Goal: Obtain resource: Obtain resource

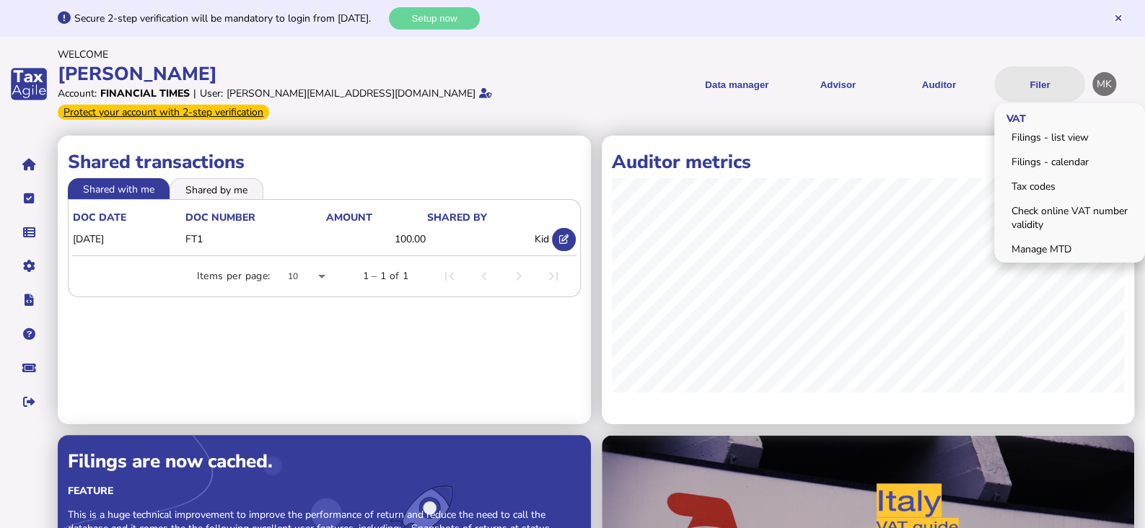
click at [1039, 66] on button "Filer" at bounding box center [1039, 83] width 91 height 35
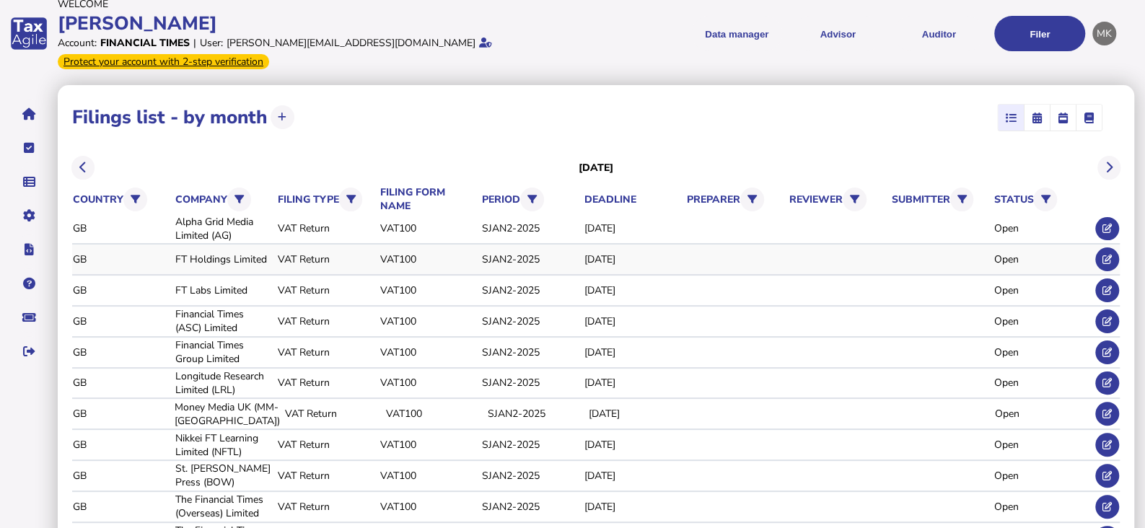
scroll to position [128, 0]
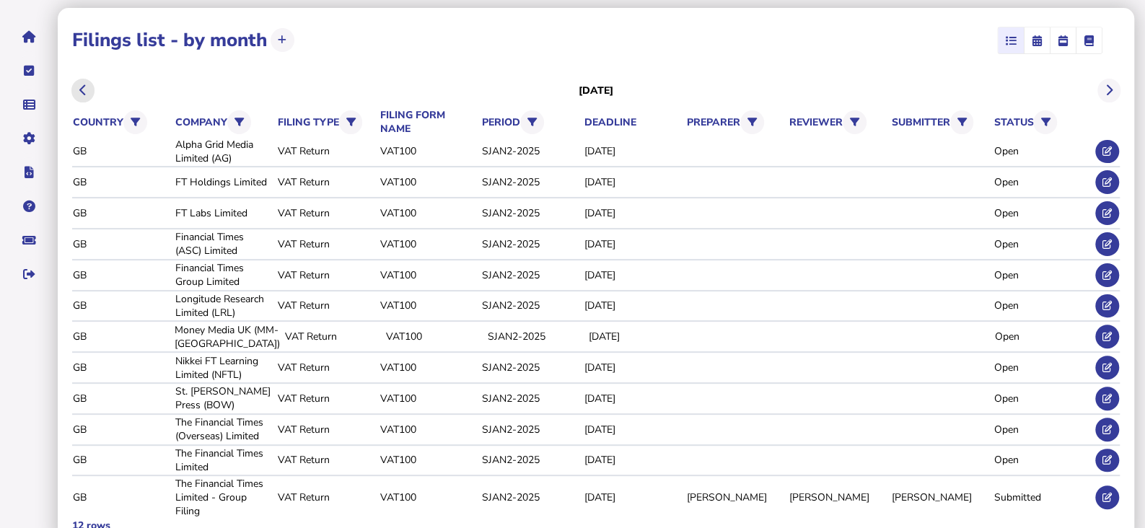
click at [83, 79] on button at bounding box center [83, 91] width 24 height 24
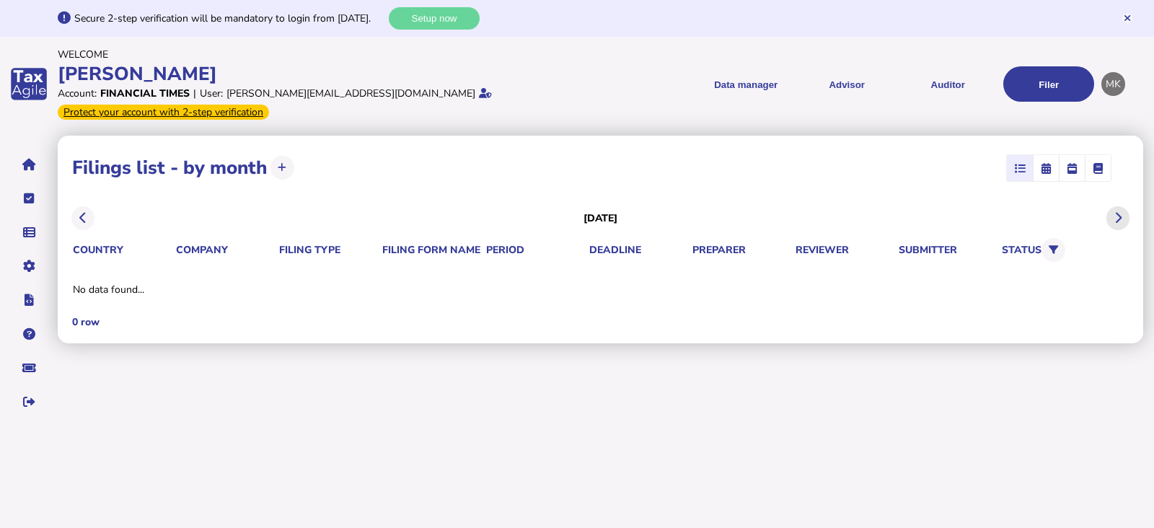
click at [1116, 218] on icon at bounding box center [1117, 218] width 7 height 1
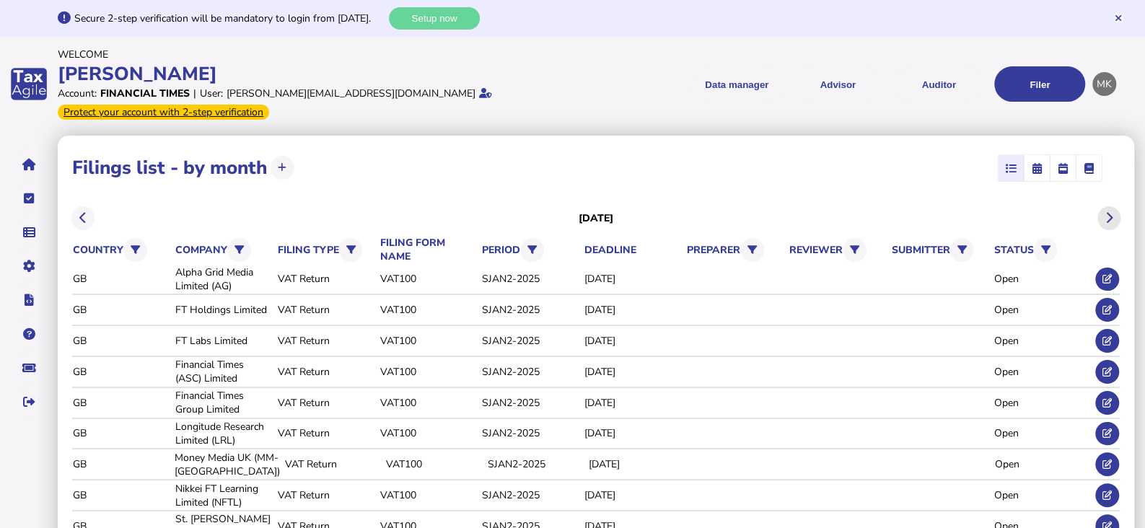
click at [1116, 206] on button at bounding box center [1109, 218] width 24 height 24
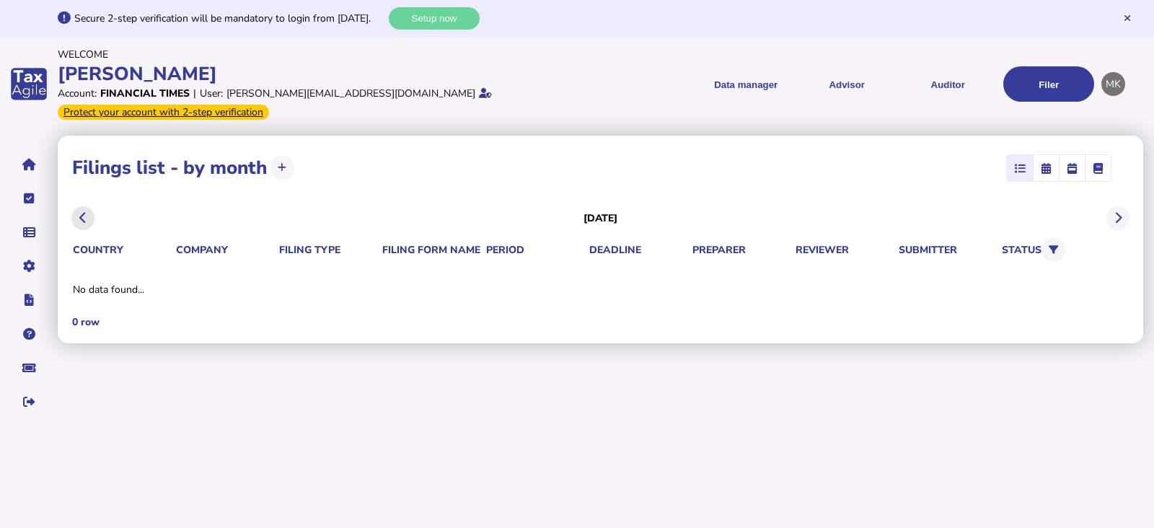
click at [87, 206] on button at bounding box center [83, 218] width 24 height 24
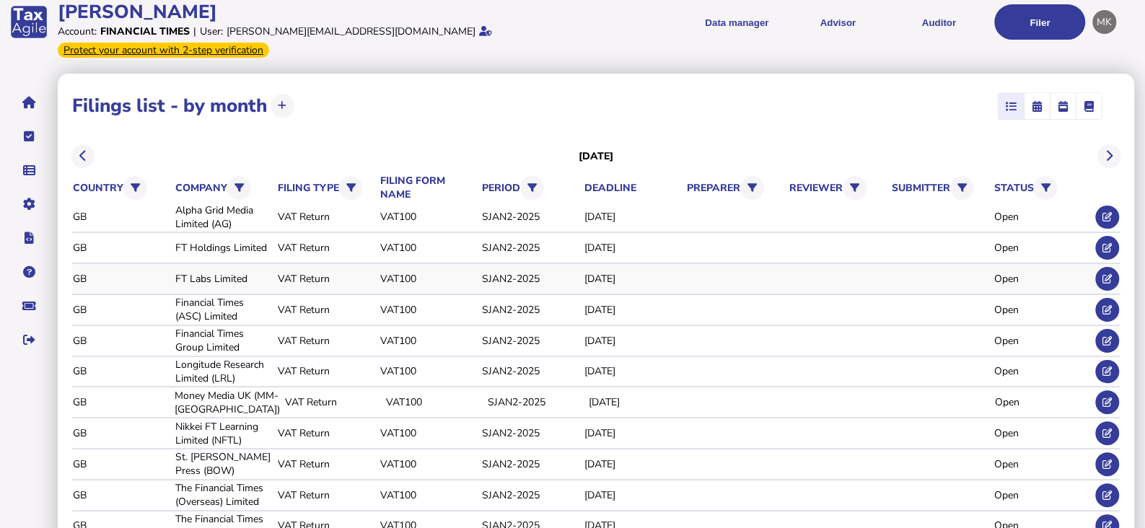
scroll to position [128, 0]
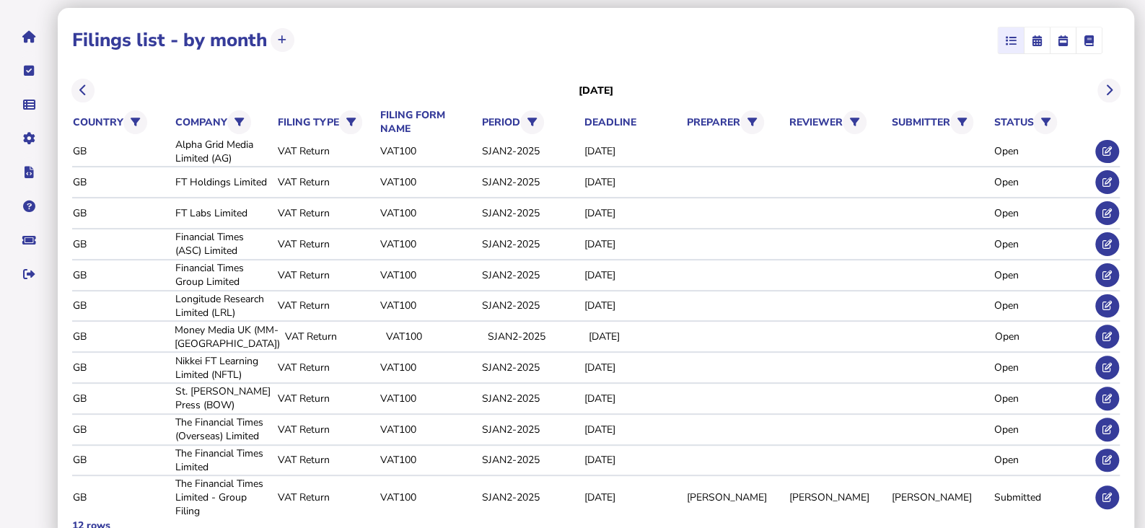
click at [1091, 40] on icon "button" at bounding box center [1089, 40] width 10 height 1
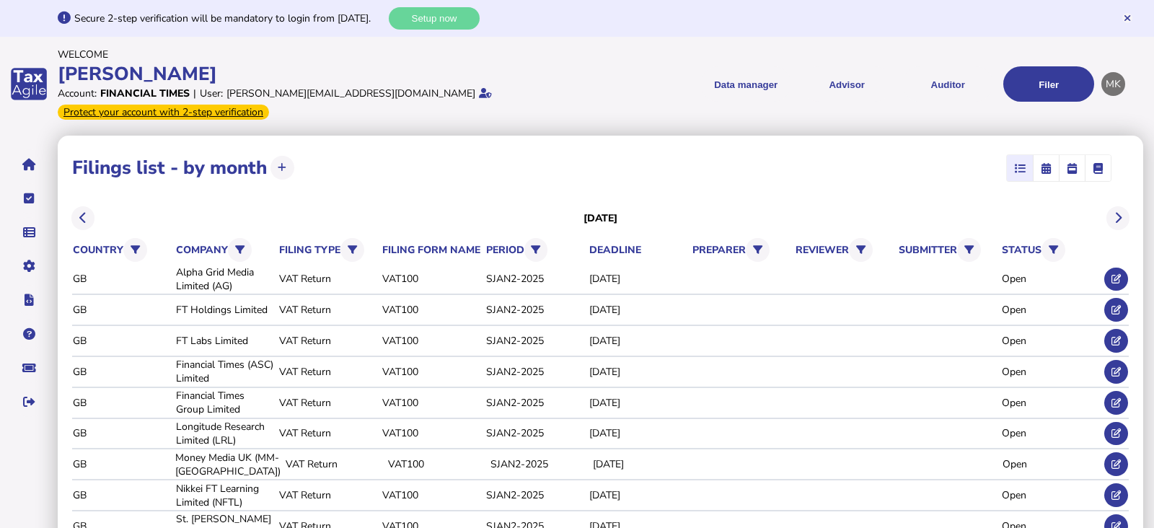
select select
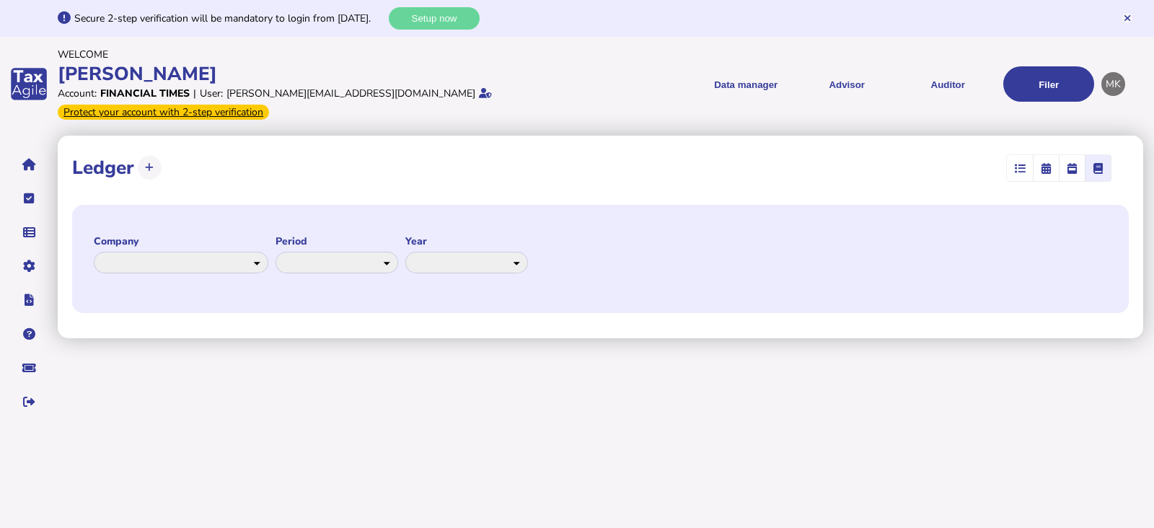
click at [1028, 155] on span "button" at bounding box center [1020, 168] width 24 height 26
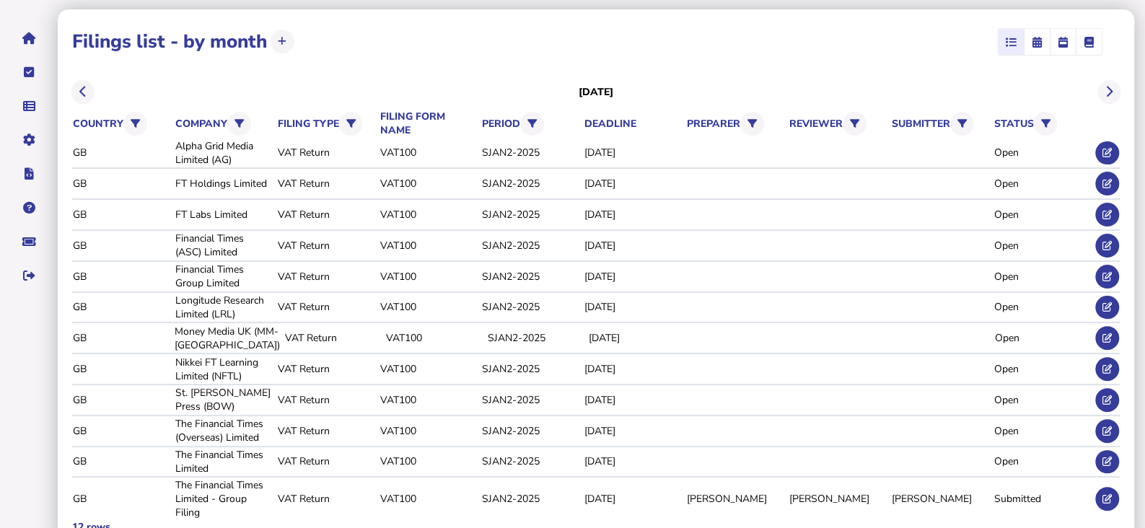
scroll to position [128, 0]
click at [1005, 144] on div "Open" at bounding box center [1041, 151] width 97 height 14
click at [611, 144] on div "[DATE]" at bounding box center [632, 151] width 97 height 14
click at [1107, 146] on icon at bounding box center [1106, 150] width 9 height 9
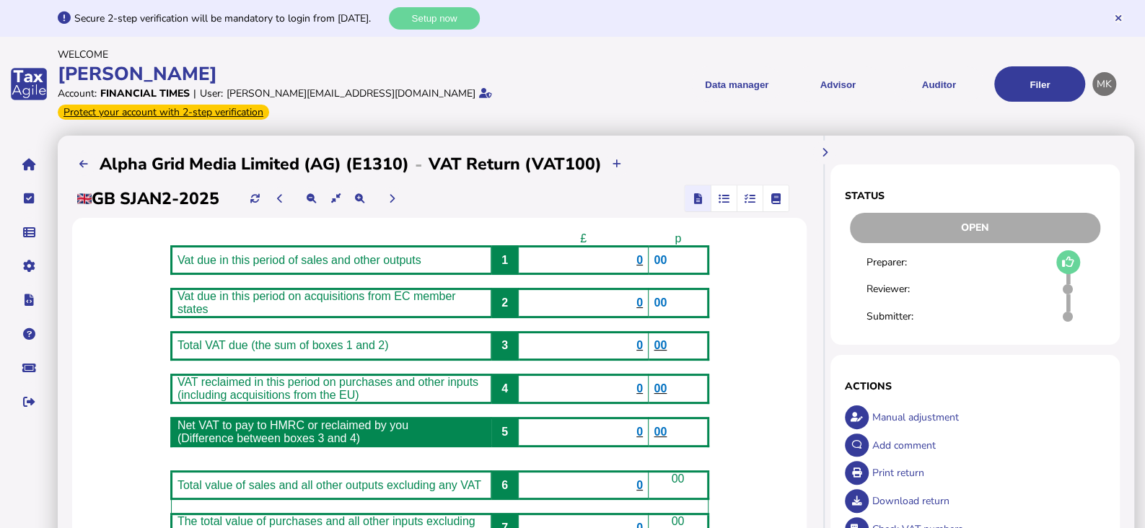
drag, startPoint x: 598, startPoint y: 146, endPoint x: -9, endPoint y: 130, distance: 607.5
click at [0, 130] on html "**********" at bounding box center [572, 343] width 1145 height 686
click at [109, 222] on div "£ p Vat due in this period of sales and other outputs 1 0 00 Vat due in this pe…" at bounding box center [439, 437] width 734 height 439
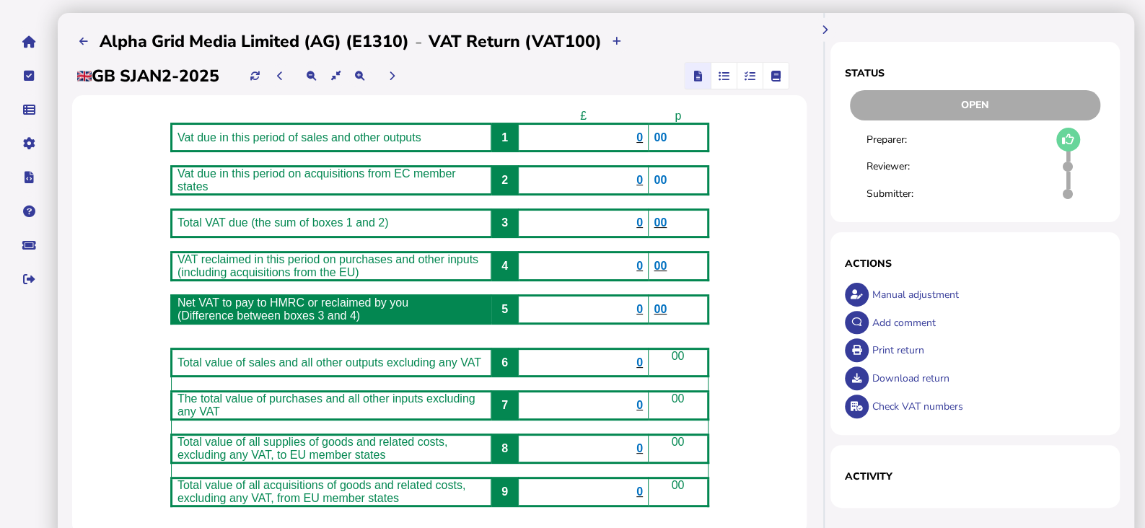
scroll to position [162, 0]
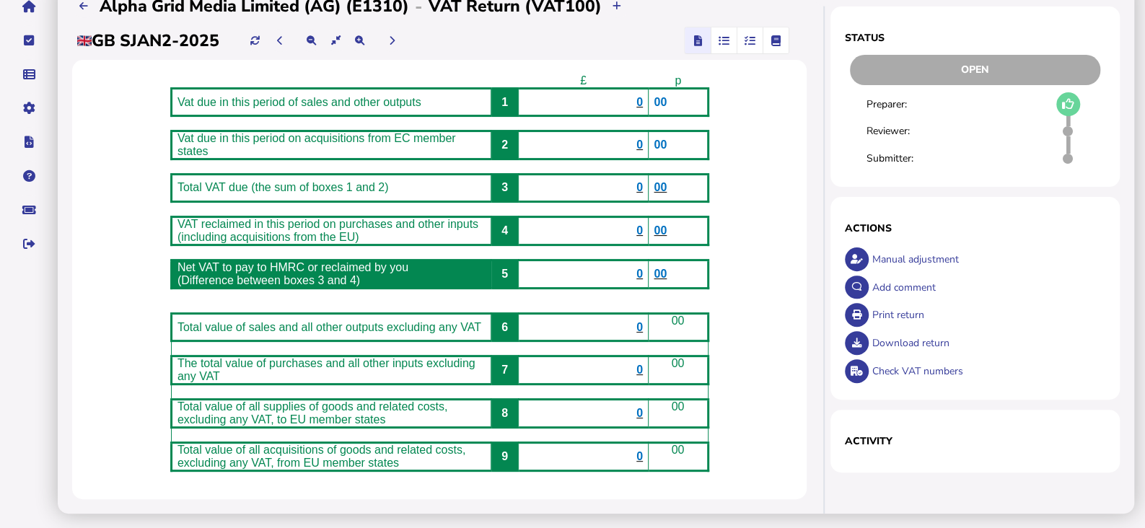
drag, startPoint x: 157, startPoint y: 240, endPoint x: 724, endPoint y: 458, distance: 607.3
click at [707, 458] on tbody "£ p Vat due in this period of sales and other outputs 1 0 00 Vat due in this pe…" at bounding box center [439, 272] width 537 height 396
copy tbody "at due in this period of sales and other outputs 1 0 00 Vat due in this period …"
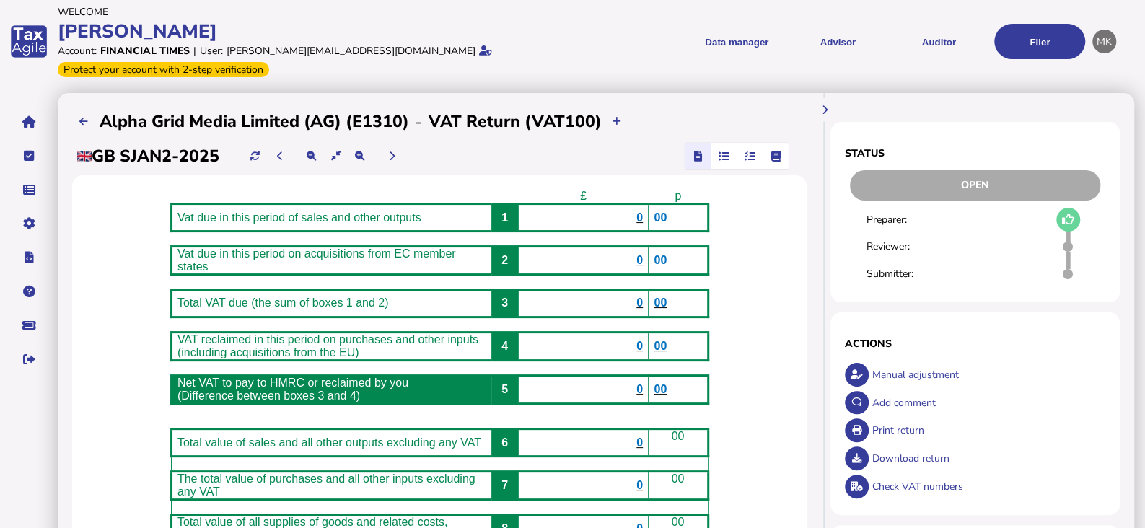
scroll to position [0, 0]
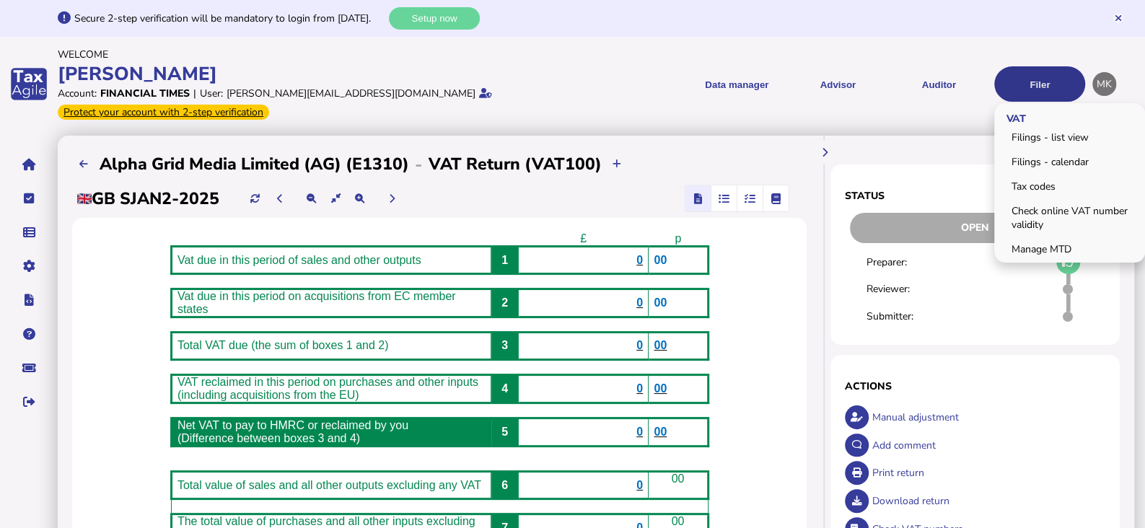
click at [1040, 74] on button "Filer" at bounding box center [1039, 83] width 91 height 35
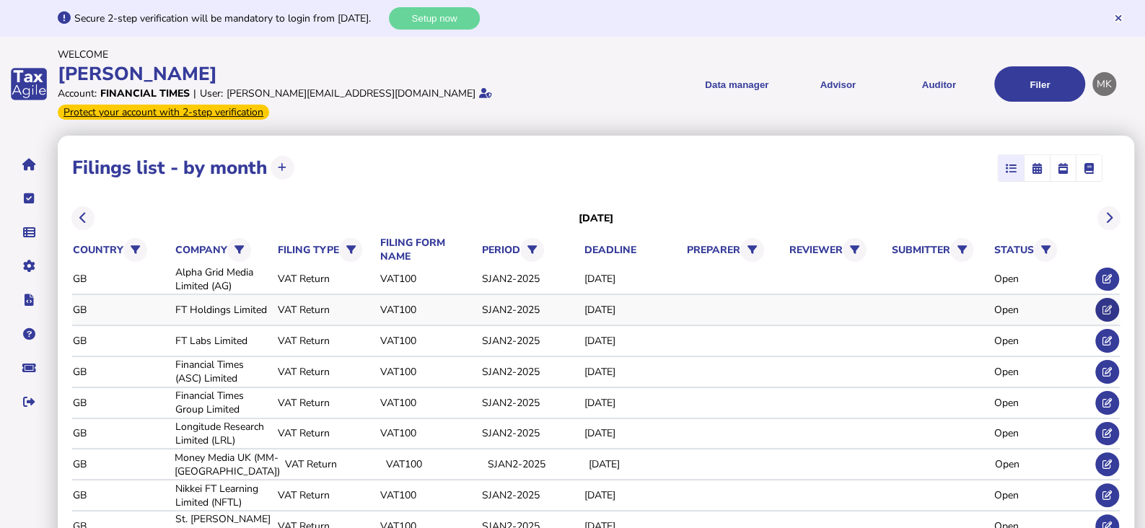
click at [1108, 305] on icon at bounding box center [1106, 309] width 9 height 9
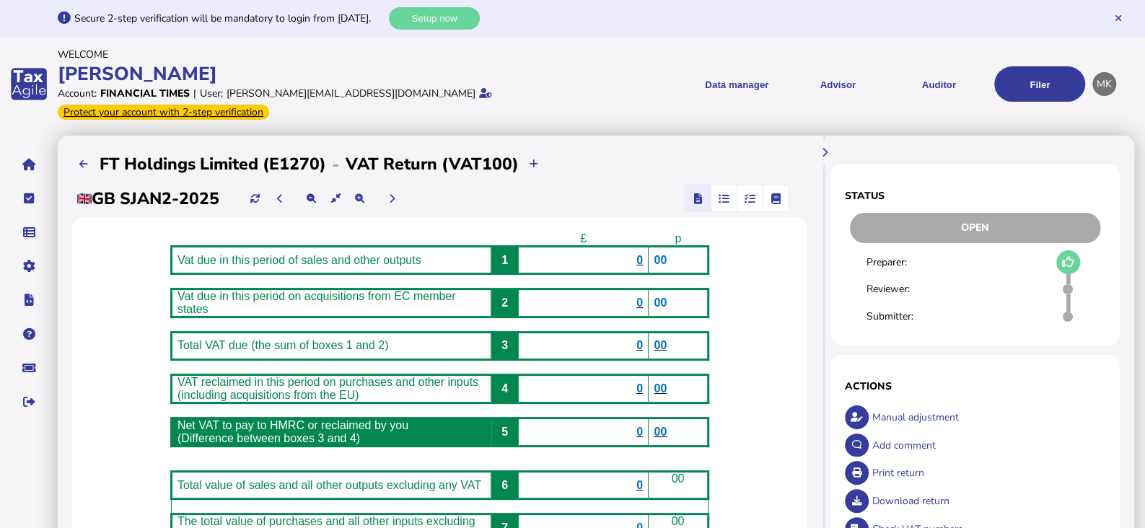
click at [332, 153] on div "-" at bounding box center [335, 164] width 19 height 23
drag, startPoint x: 324, startPoint y: 151, endPoint x: 51, endPoint y: 136, distance: 273.0
click at [51, 136] on div "**********" at bounding box center [572, 343] width 1145 height 686
copy div "VAT Transaction list Upload list Setup Companies Data mappings Tax codes Users …"
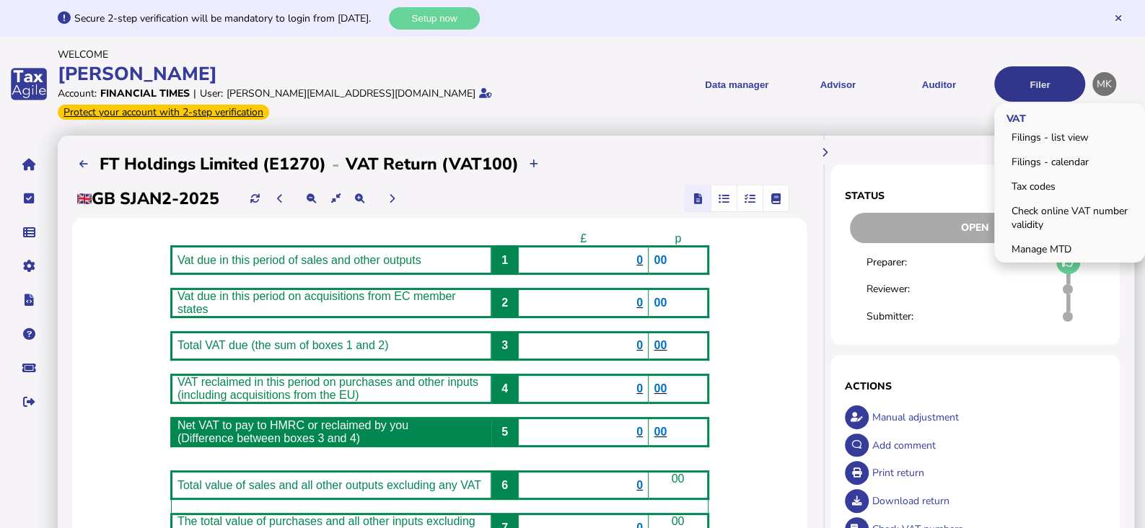
click at [1025, 70] on button "Filer" at bounding box center [1039, 83] width 91 height 35
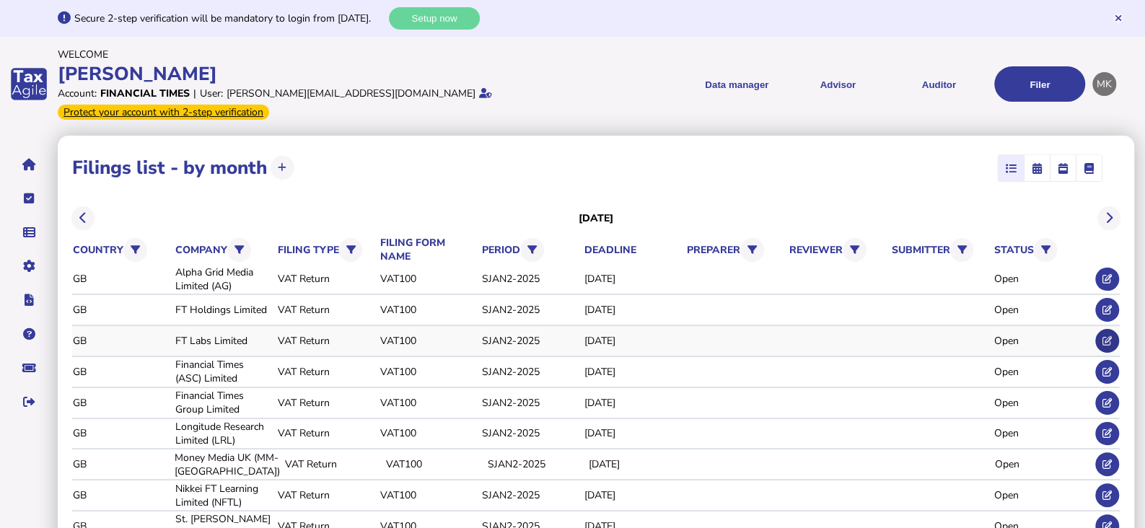
click at [1108, 336] on icon at bounding box center [1106, 340] width 9 height 9
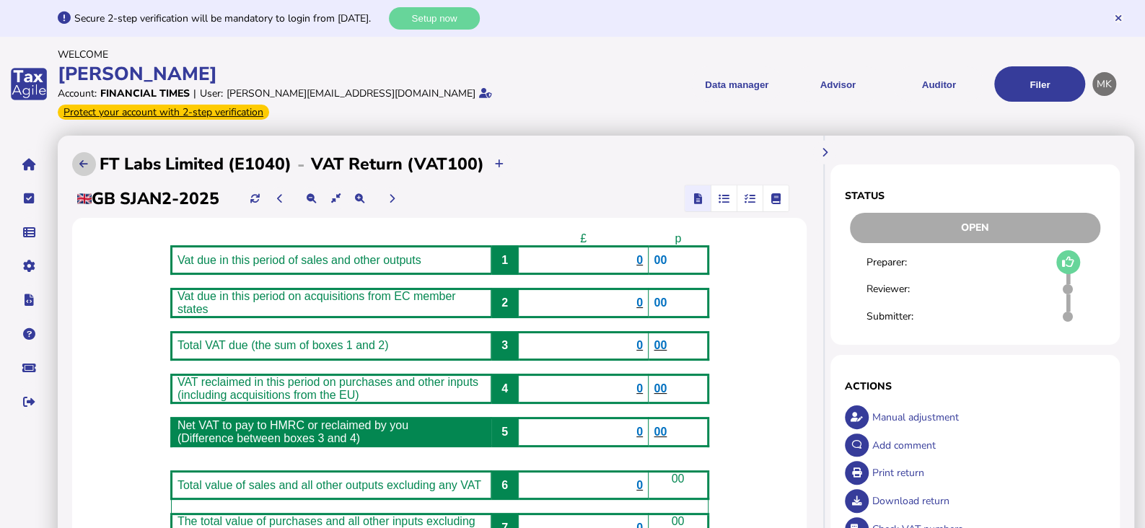
drag, startPoint x: 288, startPoint y: 145, endPoint x: 94, endPoint y: 147, distance: 194.0
click at [94, 150] on div "**********" at bounding box center [439, 164] width 734 height 29
copy div "FT Labs Limited (E1040)"
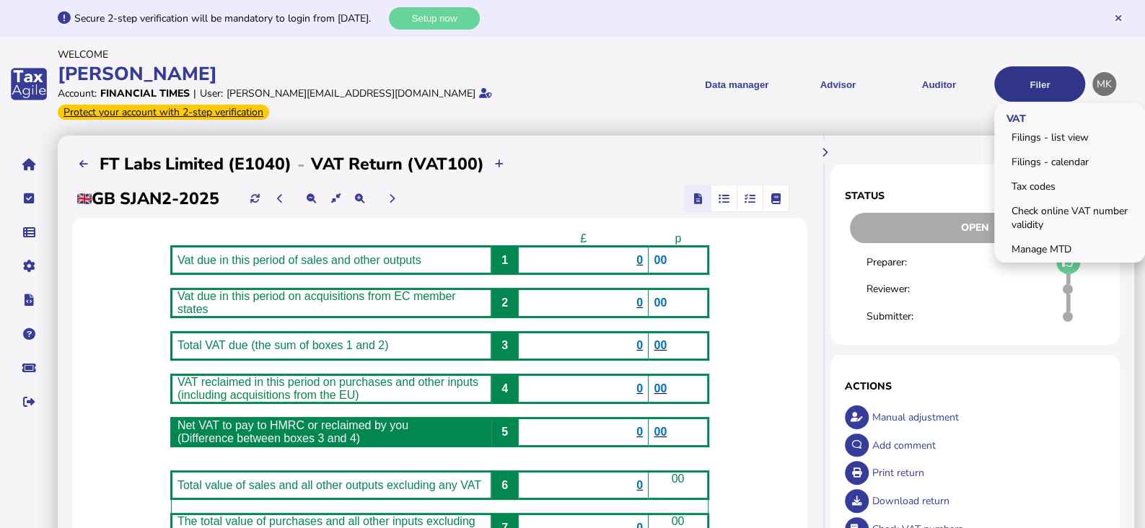
click at [1060, 80] on button "Filer" at bounding box center [1039, 83] width 91 height 35
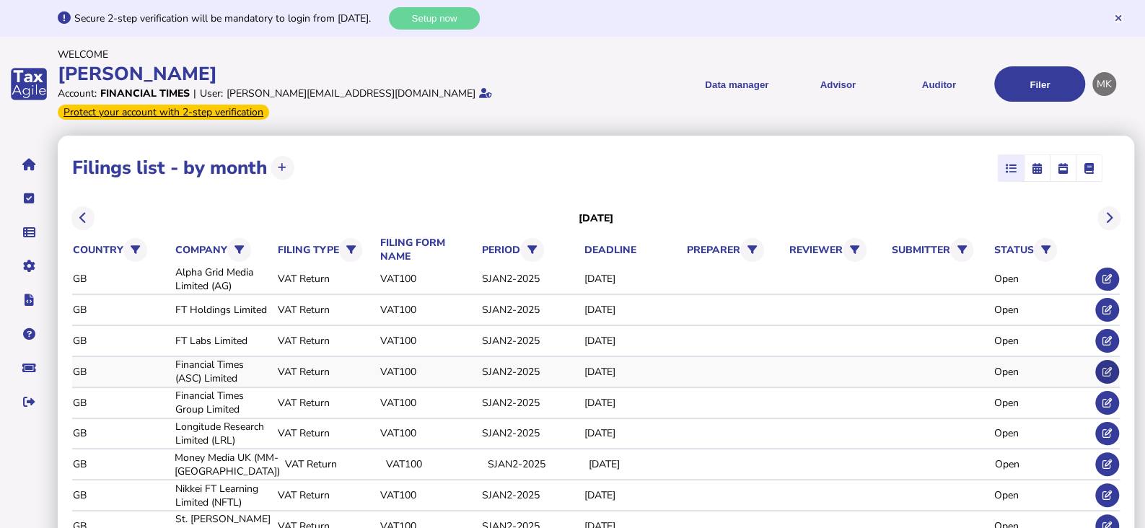
click at [1109, 360] on button at bounding box center [1107, 372] width 24 height 24
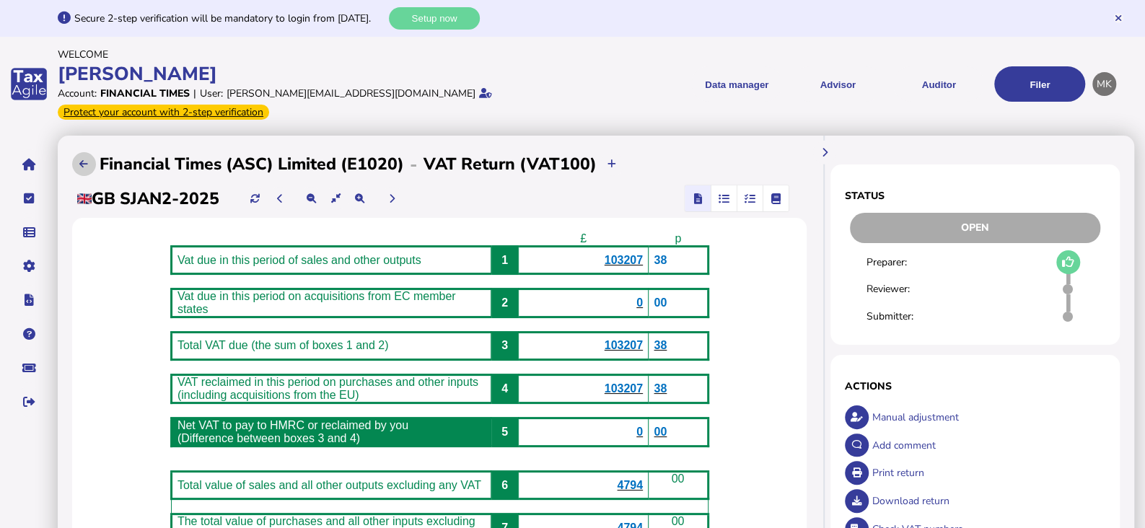
drag, startPoint x: 402, startPoint y: 146, endPoint x: 83, endPoint y: 149, distance: 319.5
click at [83, 150] on div "**********" at bounding box center [439, 164] width 734 height 29
copy div "Financial Times (ASC) Limited (E1020)"
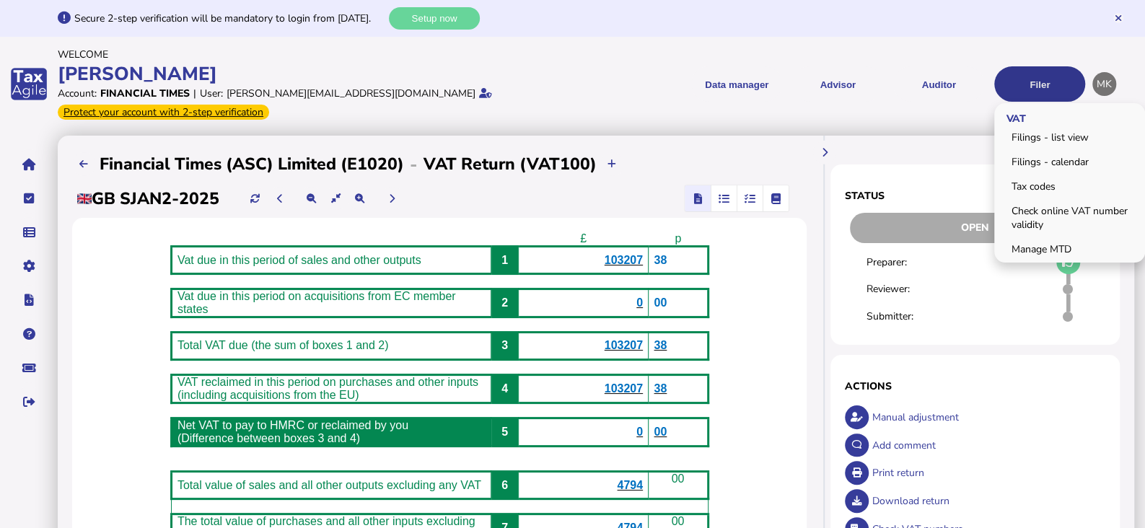
click at [1049, 77] on button "Filer" at bounding box center [1039, 83] width 91 height 35
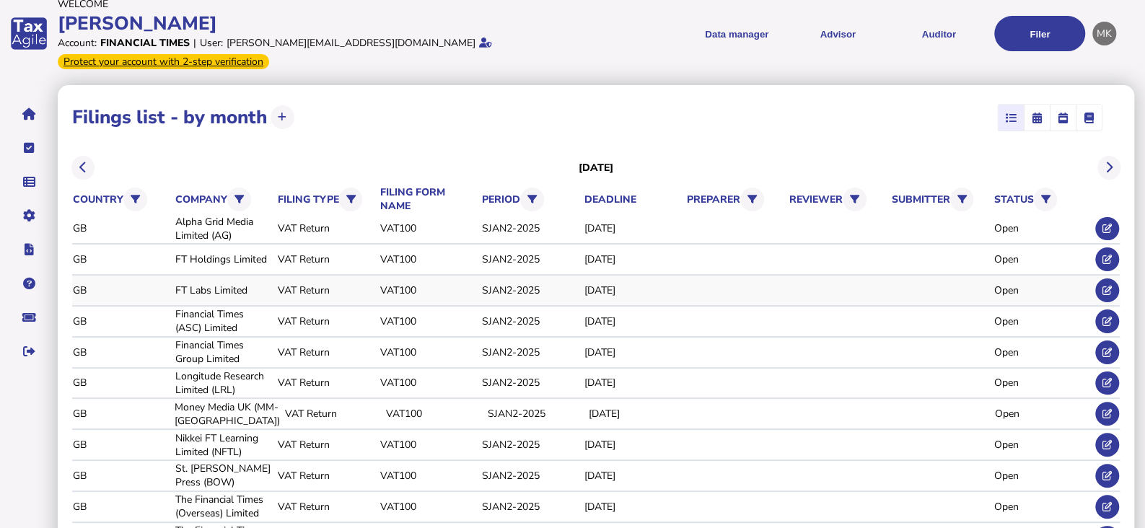
scroll to position [128, 0]
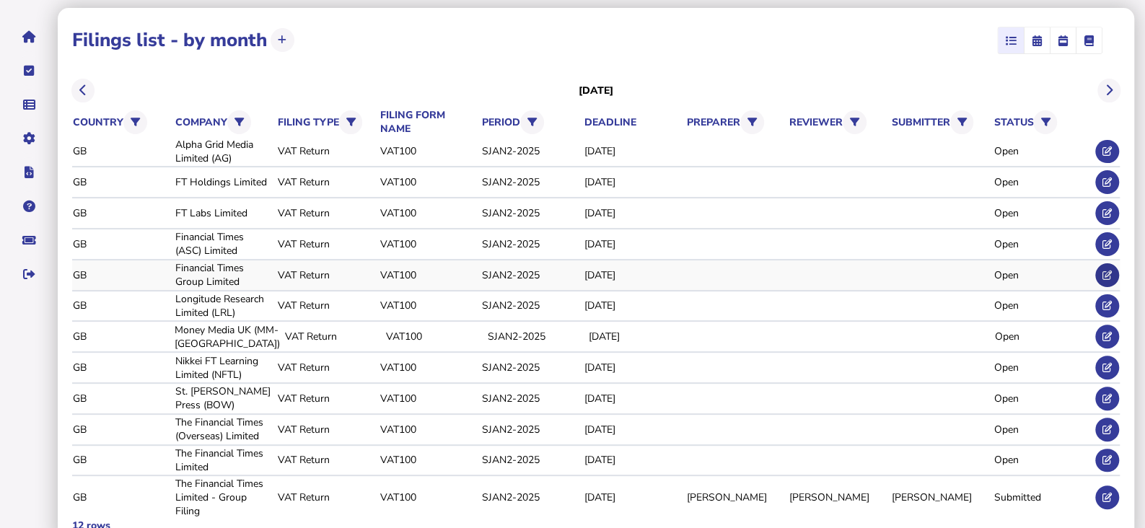
click at [1105, 270] on icon at bounding box center [1106, 274] width 9 height 9
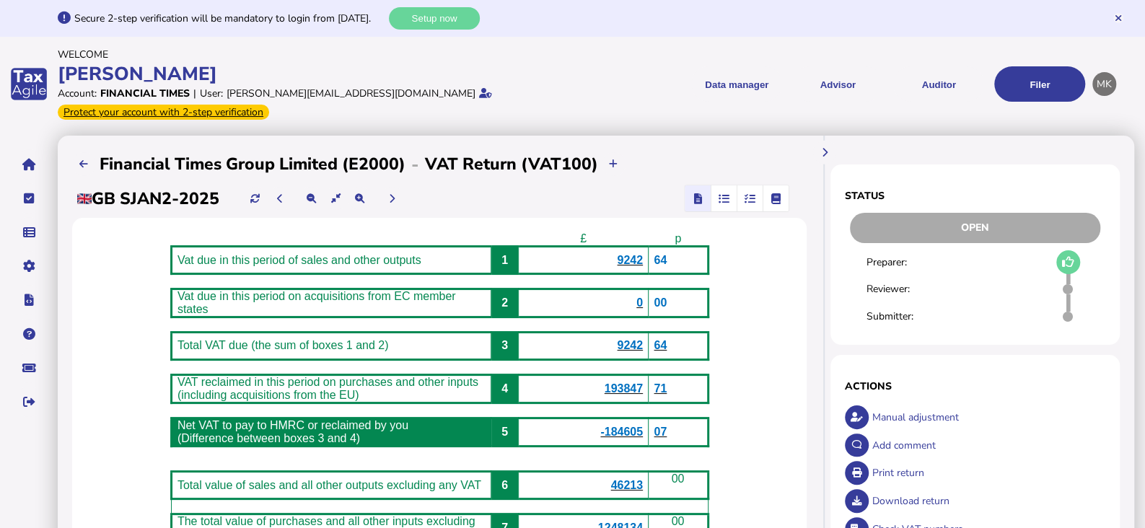
drag, startPoint x: 404, startPoint y: 148, endPoint x: 87, endPoint y: 159, distance: 316.8
click at [87, 159] on div "**********" at bounding box center [439, 164] width 734 height 29
copy div "Financial Times Group Limited (E2000)"
drag, startPoint x: 628, startPoint y: 247, endPoint x: 726, endPoint y: 242, distance: 97.5
click at [707, 247] on tr "Vat due in this period of sales and other outputs 1 9242 64" at bounding box center [439, 260] width 537 height 27
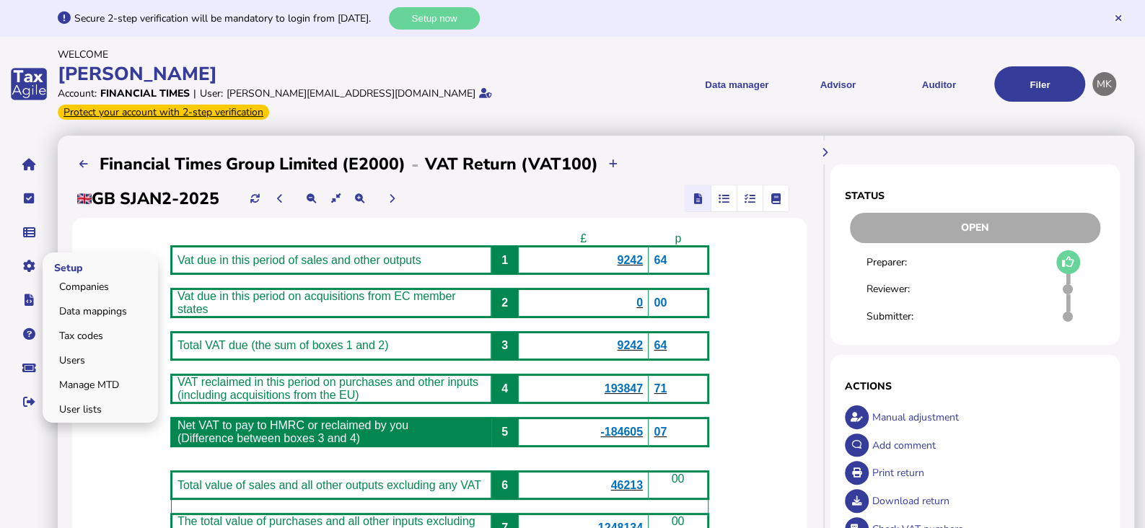
copy tr "9242 64"
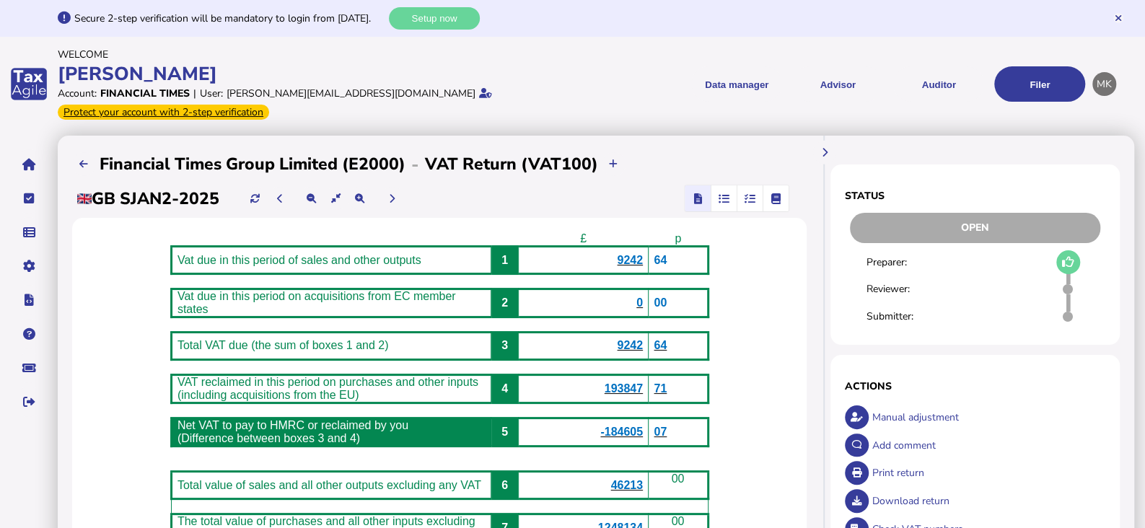
drag, startPoint x: 632, startPoint y: 283, endPoint x: 700, endPoint y: 290, distance: 68.2
click at [700, 290] on tr "Vat due in this period on acquisitions from EC member states 2 0 00" at bounding box center [439, 302] width 537 height 28
copy tr "0 00"
click at [612, 344] on td "9242" at bounding box center [583, 345] width 130 height 27
drag, startPoint x: 621, startPoint y: 336, endPoint x: 733, endPoint y: 345, distance: 112.1
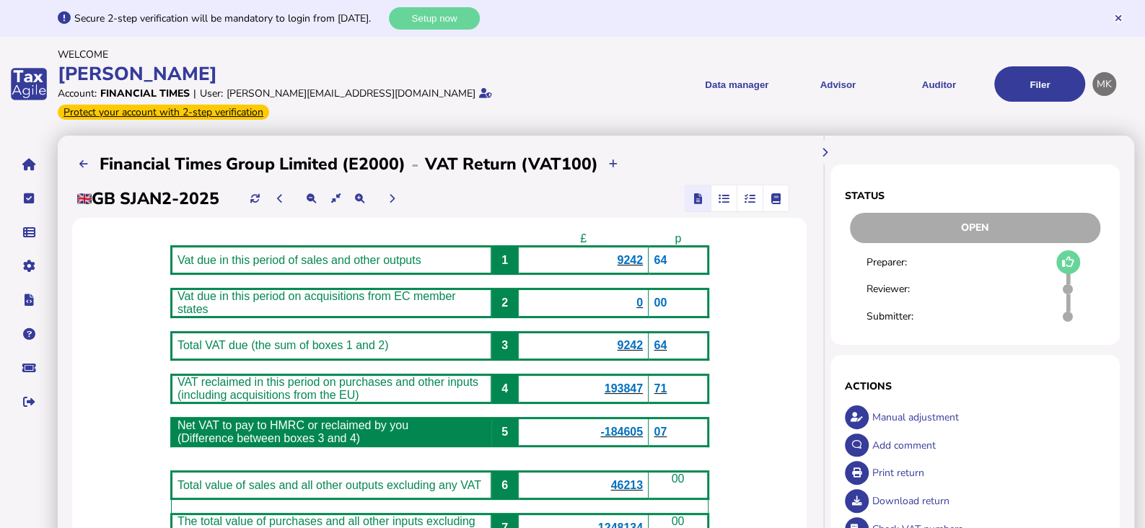
click at [733, 345] on div "£ p Vat due in this period of sales and other outputs 1 9242 64 Vat due in this…" at bounding box center [439, 437] width 734 height 439
drag, startPoint x: 672, startPoint y: 331, endPoint x: 628, endPoint y: 334, distance: 44.1
click at [666, 339] on span "64" at bounding box center [659, 345] width 13 height 12
click at [605, 339] on p "9242" at bounding box center [583, 345] width 119 height 13
drag, startPoint x: 609, startPoint y: 334, endPoint x: 703, endPoint y: 334, distance: 94.5
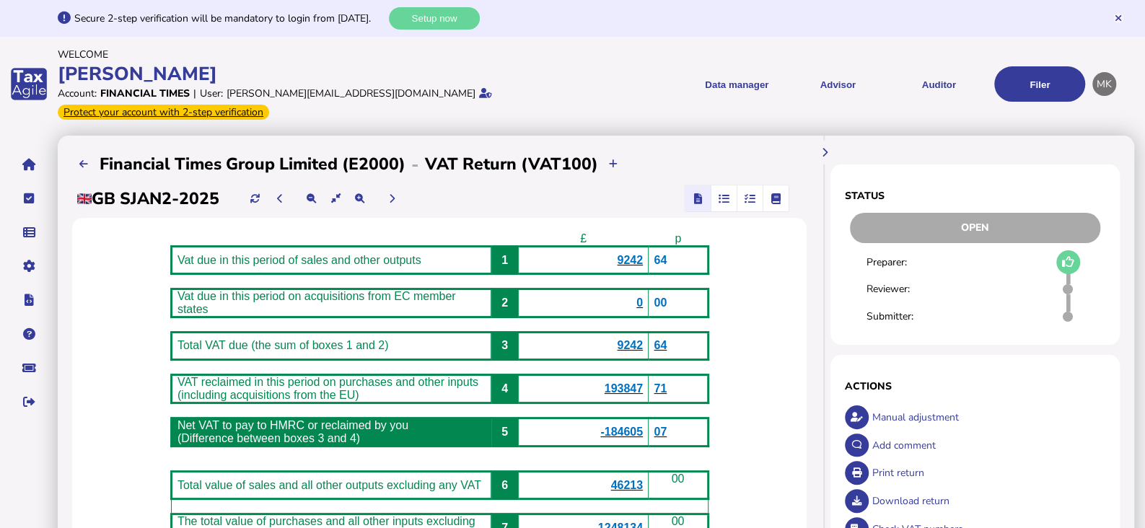
click at [703, 334] on tr "Total VAT due (the sum of boxes 1 and 2) 3 9242 64" at bounding box center [439, 345] width 537 height 27
copy tr "9242 64"
click at [616, 382] on p "193847" at bounding box center [583, 388] width 119 height 13
drag, startPoint x: 622, startPoint y: 384, endPoint x: 691, endPoint y: 376, distance: 69.6
click at [691, 376] on tr "VAT reclaimed in this period on purchases and other inputs (including acquisiti…" at bounding box center [439, 388] width 537 height 28
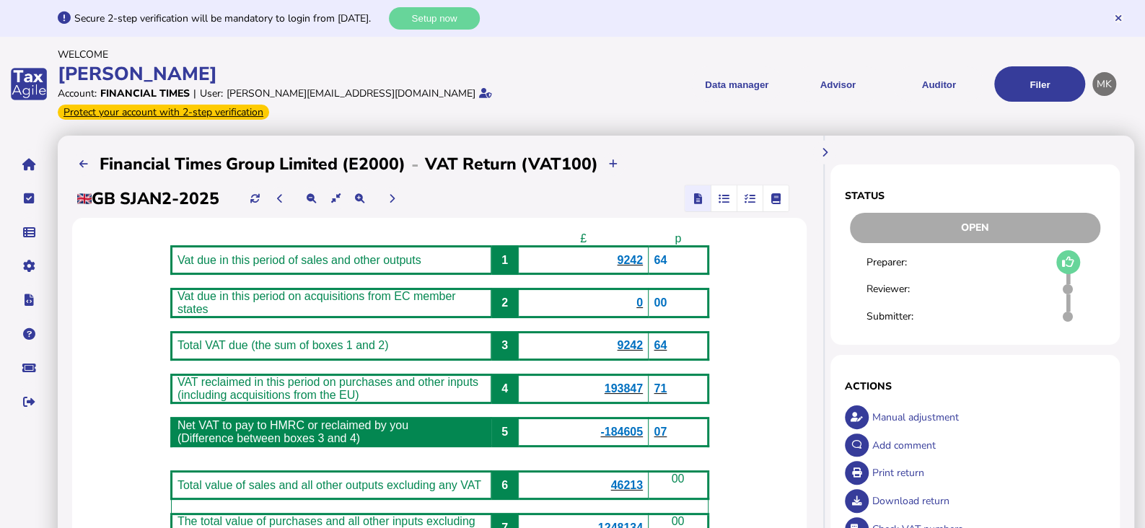
copy tr "193847 71"
drag, startPoint x: 609, startPoint y: 427, endPoint x: 684, endPoint y: 424, distance: 75.8
click at [684, 424] on tr "Net VAT to pay to HMRC or reclaimed by you (Difference between boxes 3 and 4) 5…" at bounding box center [439, 432] width 537 height 28
copy tr "-184605 07"
drag, startPoint x: 590, startPoint y: 431, endPoint x: 596, endPoint y: 426, distance: 7.7
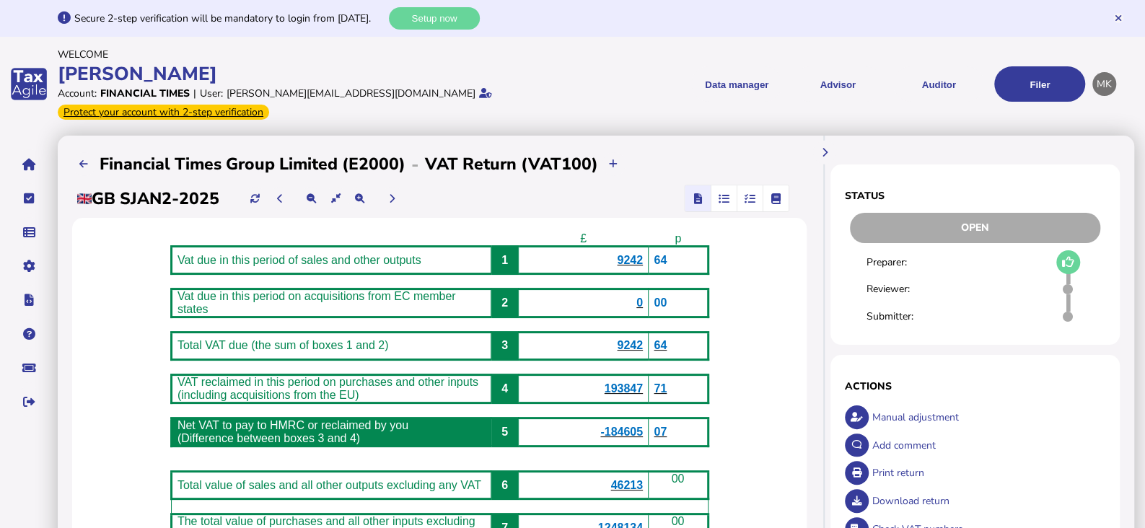
click at [590, 431] on p "-184605" at bounding box center [583, 432] width 119 height 13
drag, startPoint x: 602, startPoint y: 420, endPoint x: 689, endPoint y: 435, distance: 87.9
click at [689, 435] on tr "Net VAT to pay to HMRC or reclaimed by you (Difference between boxes 3 and 4) 5…" at bounding box center [439, 432] width 537 height 28
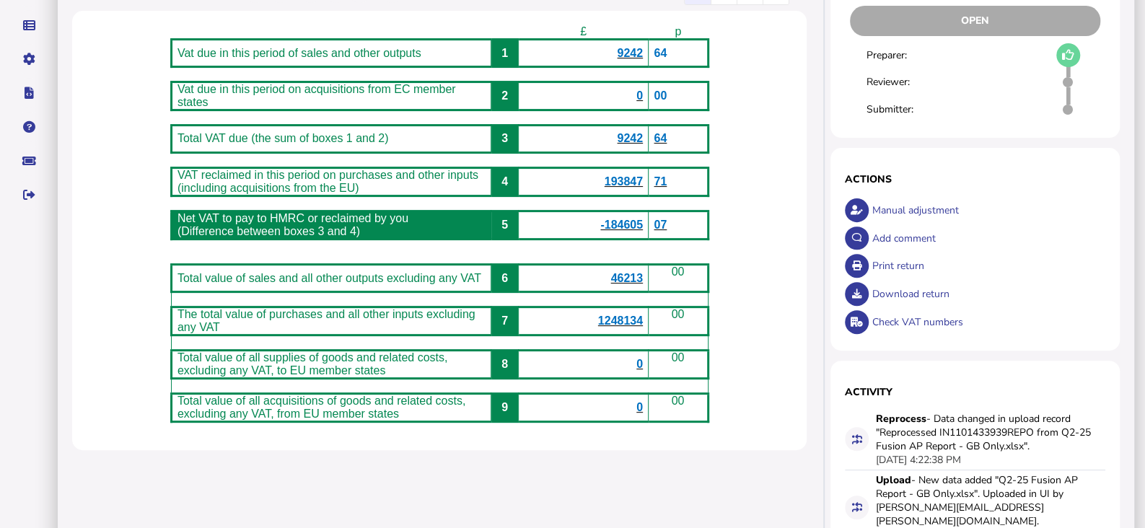
scroll to position [270, 0]
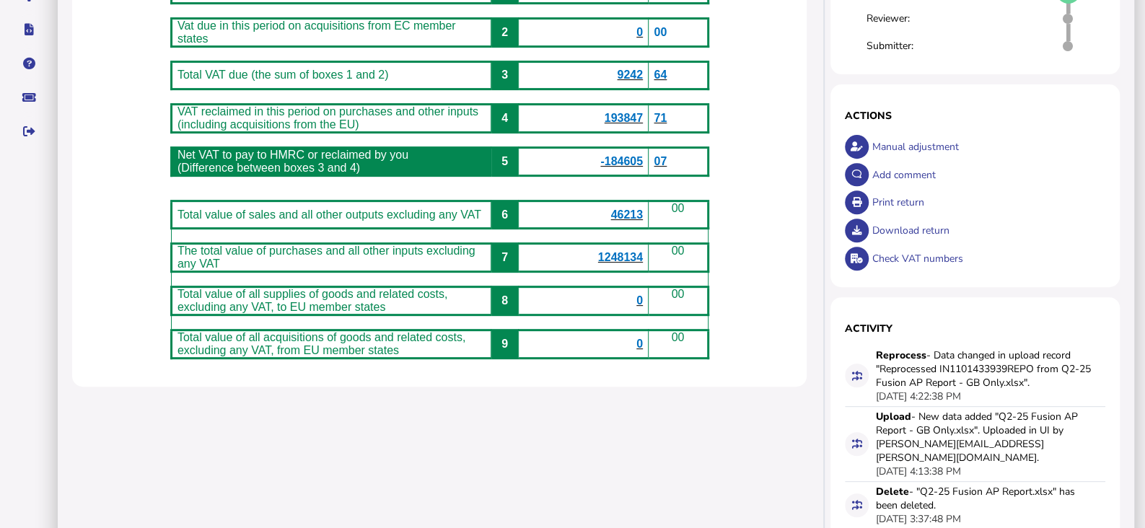
drag, startPoint x: 625, startPoint y: 209, endPoint x: 676, endPoint y: 213, distance: 50.6
click at [676, 213] on tr "Total value of sales and all other outputs excluding any VAT 6 46213 00" at bounding box center [439, 214] width 537 height 27
drag, startPoint x: 591, startPoint y: 255, endPoint x: 679, endPoint y: 253, distance: 88.0
click at [679, 253] on tr "The total value of purchases and all other inputs excluding any VAT 7 1248134 00" at bounding box center [439, 257] width 537 height 28
click at [563, 484] on div "**********" at bounding box center [439, 249] width 763 height 768
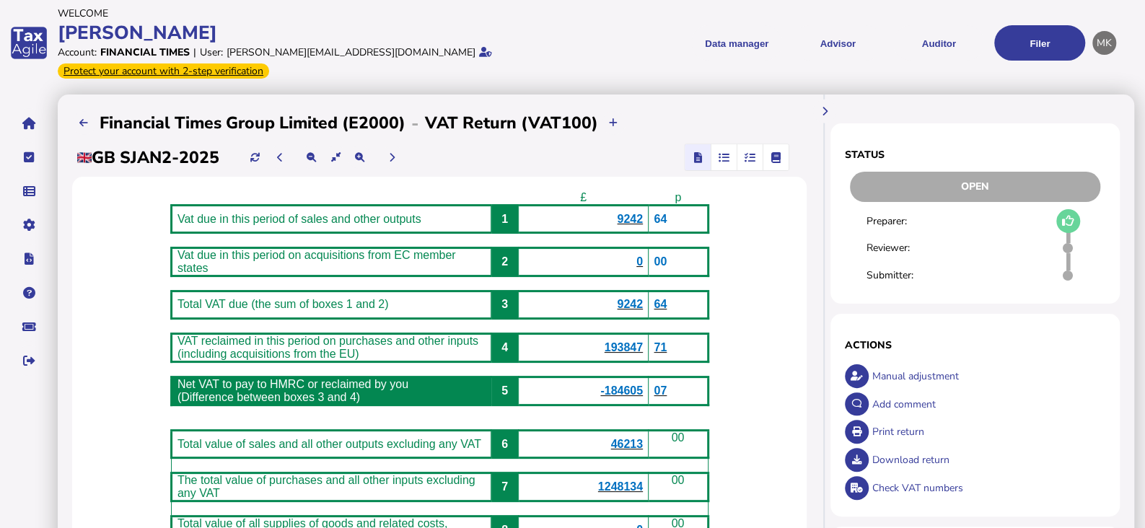
scroll to position [0, 0]
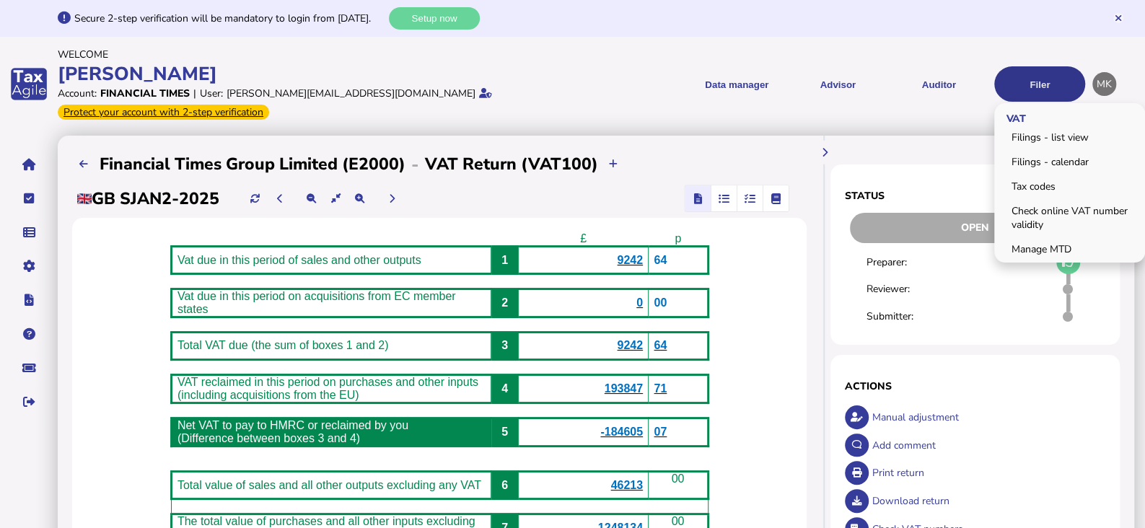
click at [1055, 74] on button "Filer" at bounding box center [1039, 83] width 91 height 35
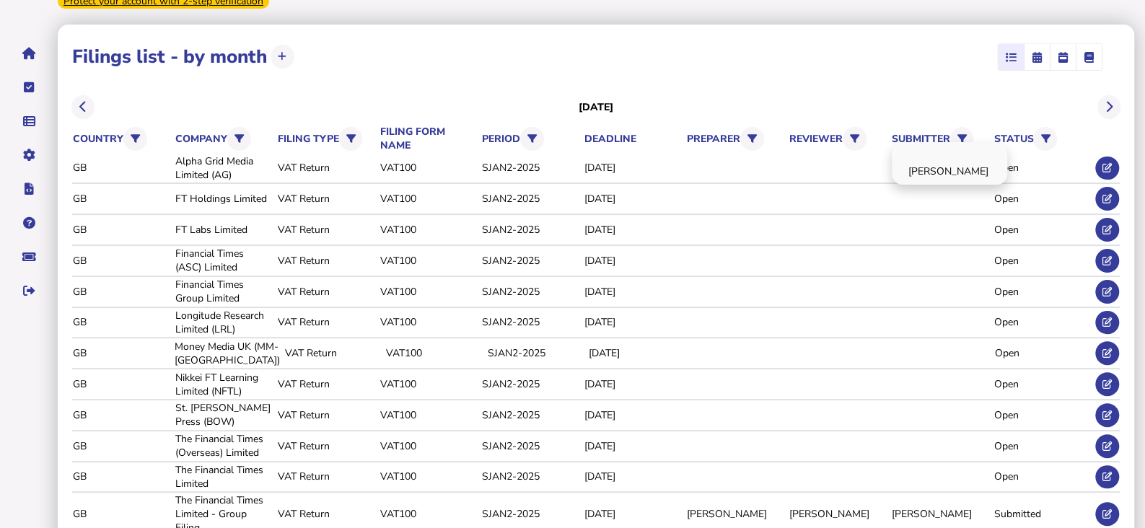
scroll to position [128, 0]
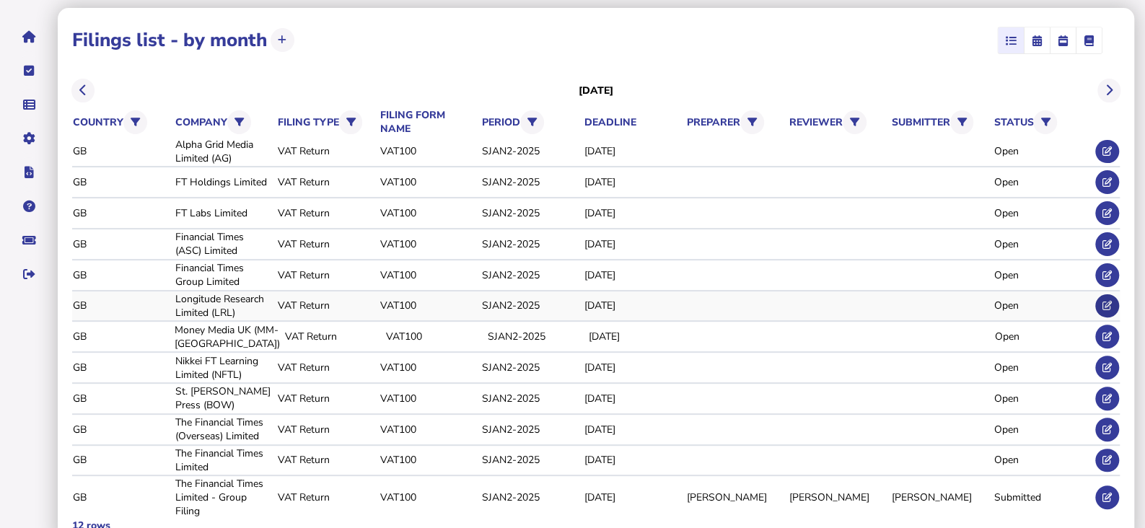
click at [1108, 301] on icon at bounding box center [1106, 305] width 9 height 9
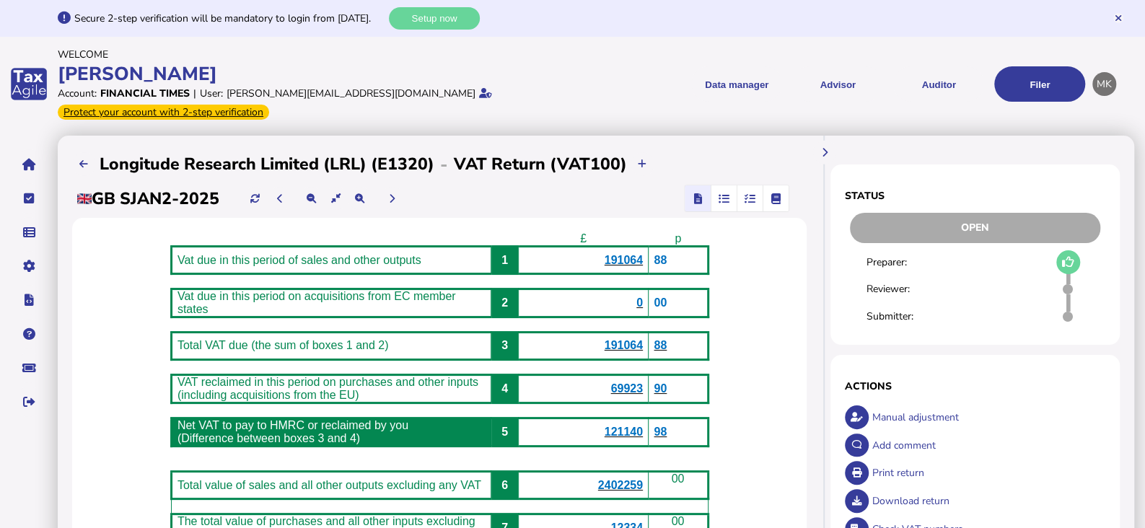
drag, startPoint x: 428, startPoint y: 148, endPoint x: 381, endPoint y: 151, distance: 47.7
click at [381, 153] on h2 "Longitude Research Limited (LRL) (E1320)" at bounding box center [267, 164] width 335 height 22
drag, startPoint x: 431, startPoint y: 148, endPoint x: 101, endPoint y: 143, distance: 329.6
click at [101, 153] on h2 "Longitude Research Limited (LRL) (E1320)" at bounding box center [267, 164] width 335 height 22
click at [193, 254] on span "Vat due in this period of sales and other outputs" at bounding box center [299, 260] width 244 height 12
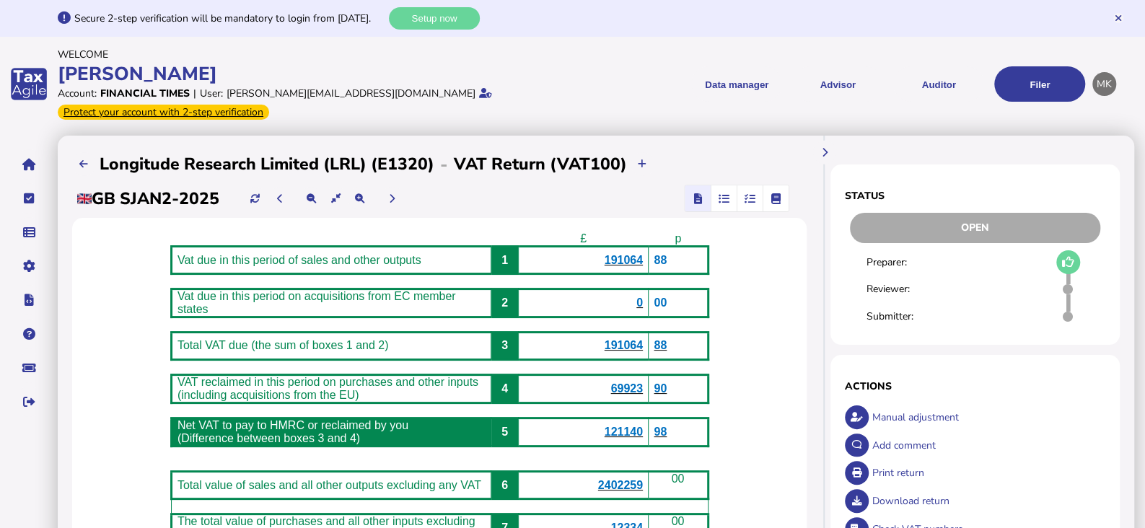
scroll to position [404, 0]
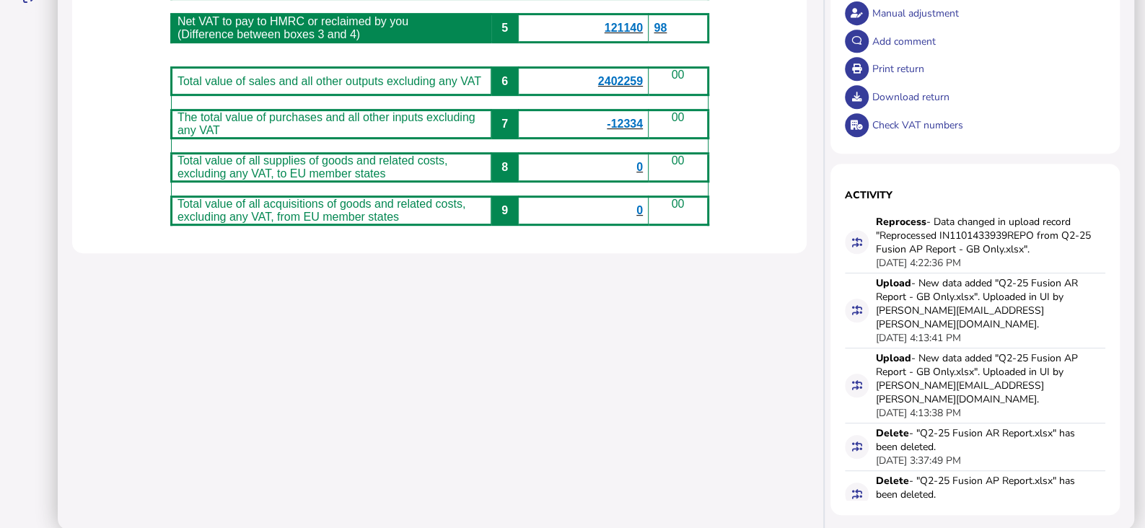
drag, startPoint x: 459, startPoint y: 329, endPoint x: 712, endPoint y: 208, distance: 280.3
click at [707, 208] on tbody "£ p Vat due in this period of sales and other outputs 1 191064 88 Vat due in th…" at bounding box center [439, 26] width 537 height 396
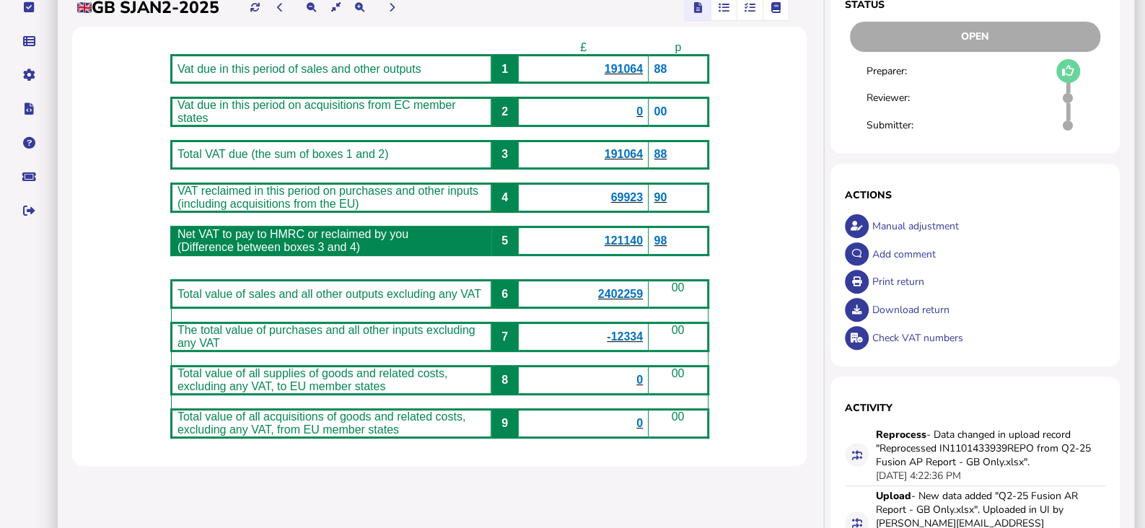
scroll to position [0, 0]
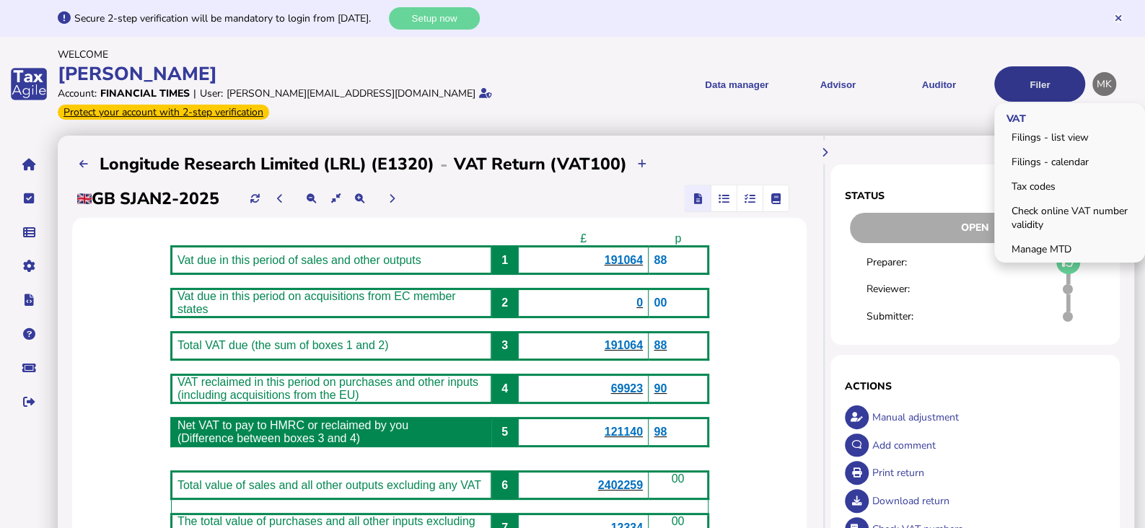
click at [1040, 84] on button "Filer" at bounding box center [1039, 83] width 91 height 35
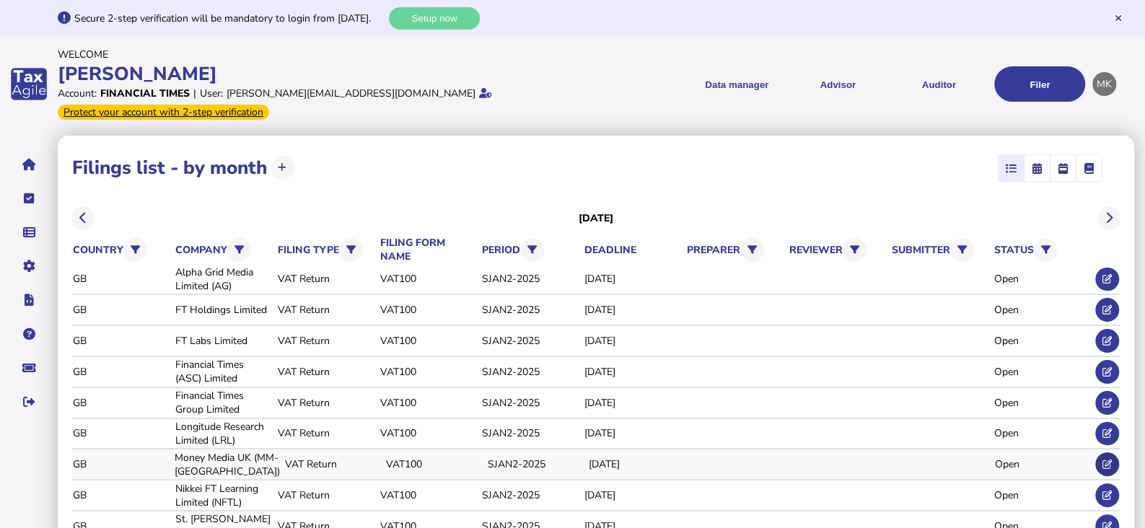
click at [1107, 459] on icon at bounding box center [1106, 463] width 9 height 9
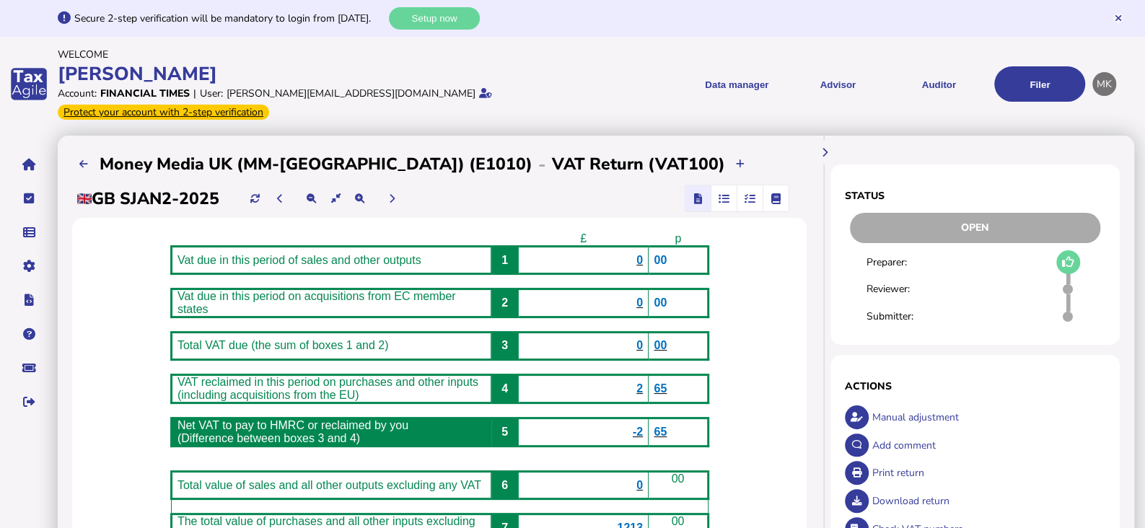
drag, startPoint x: 377, startPoint y: 146, endPoint x: 92, endPoint y: 124, distance: 286.4
click at [92, 136] on div "**********" at bounding box center [439, 520] width 763 height 768
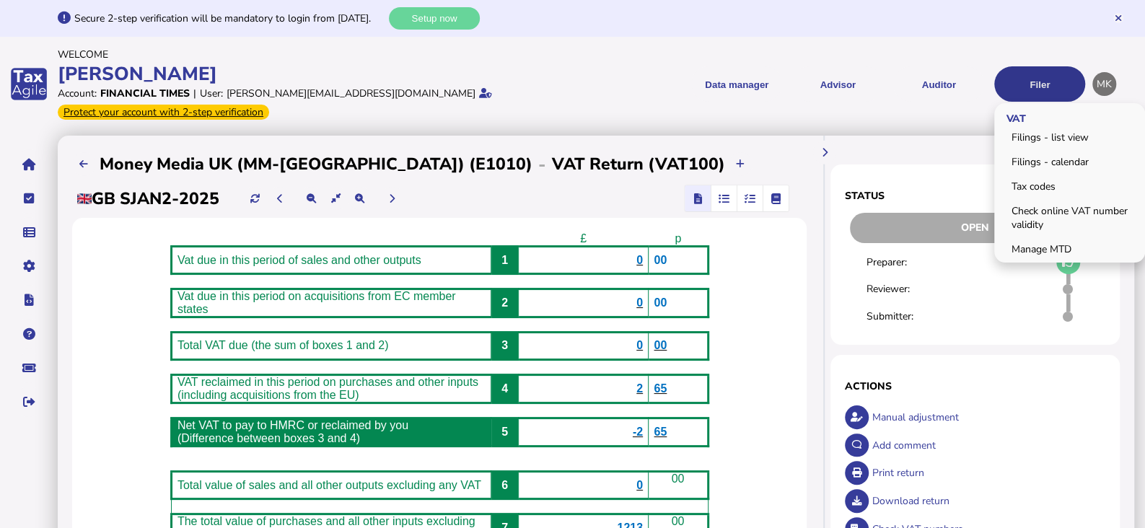
click at [1044, 77] on button "Filer" at bounding box center [1039, 83] width 91 height 35
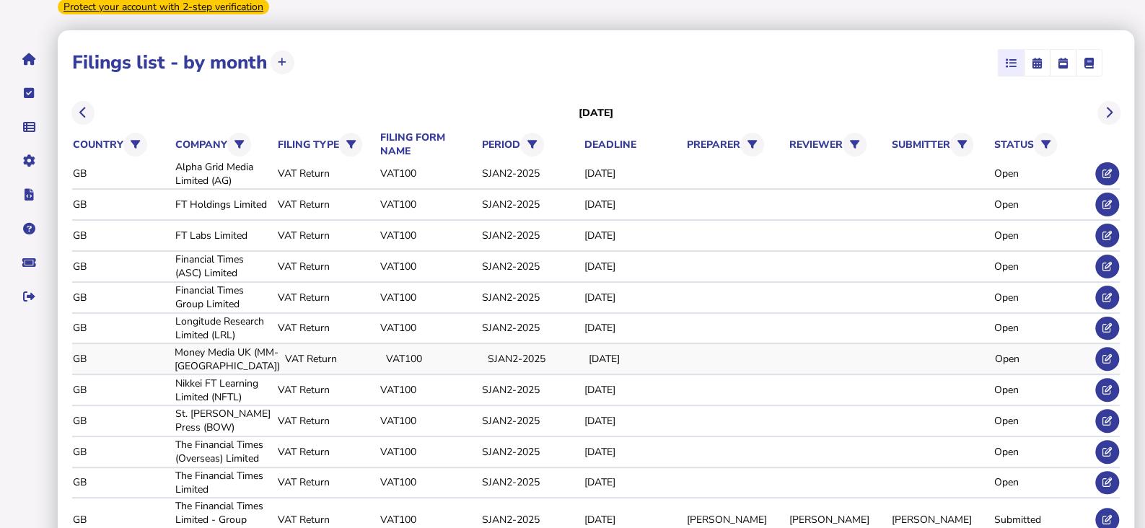
scroll to position [128, 0]
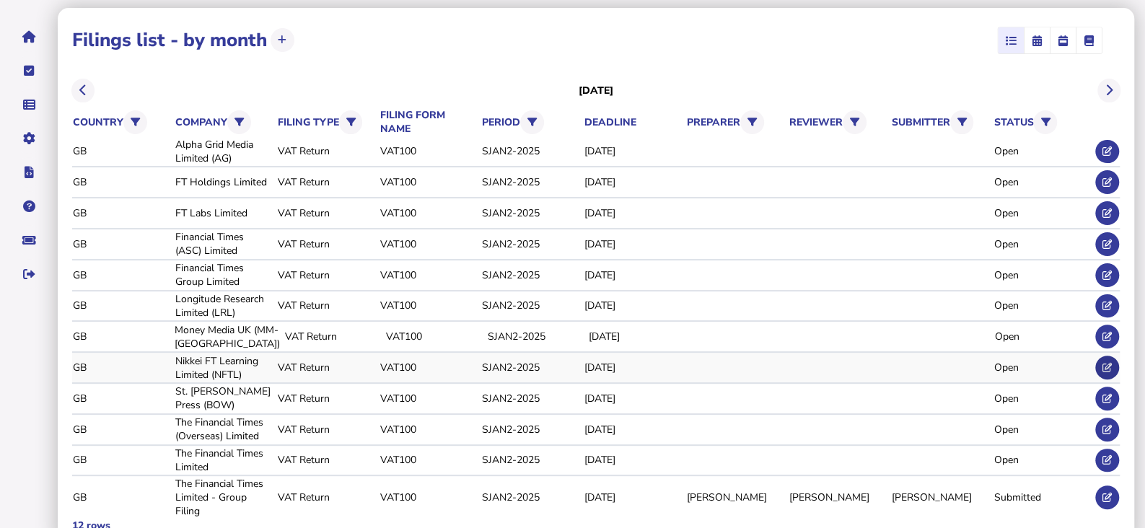
click at [1107, 363] on icon at bounding box center [1106, 367] width 9 height 9
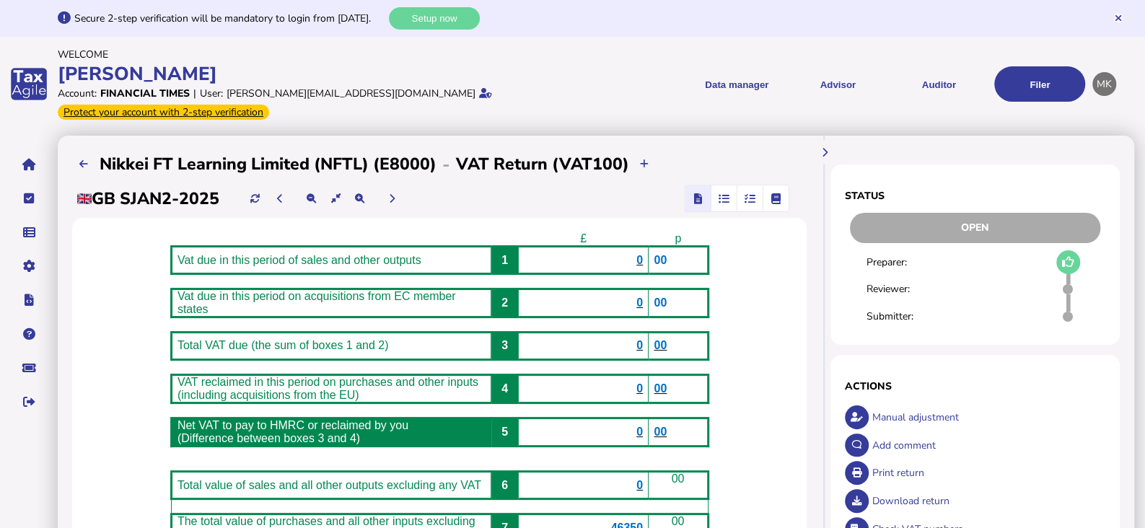
drag, startPoint x: 436, startPoint y: 145, endPoint x: 97, endPoint y: 142, distance: 339.0
click at [97, 150] on div "**********" at bounding box center [439, 164] width 734 height 29
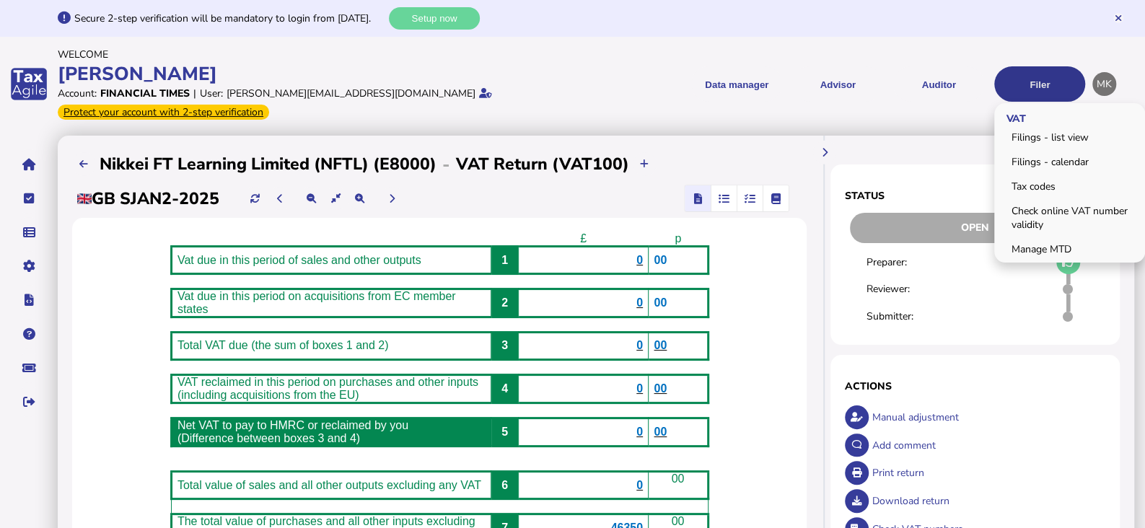
click at [1046, 80] on button "Filer" at bounding box center [1039, 83] width 91 height 35
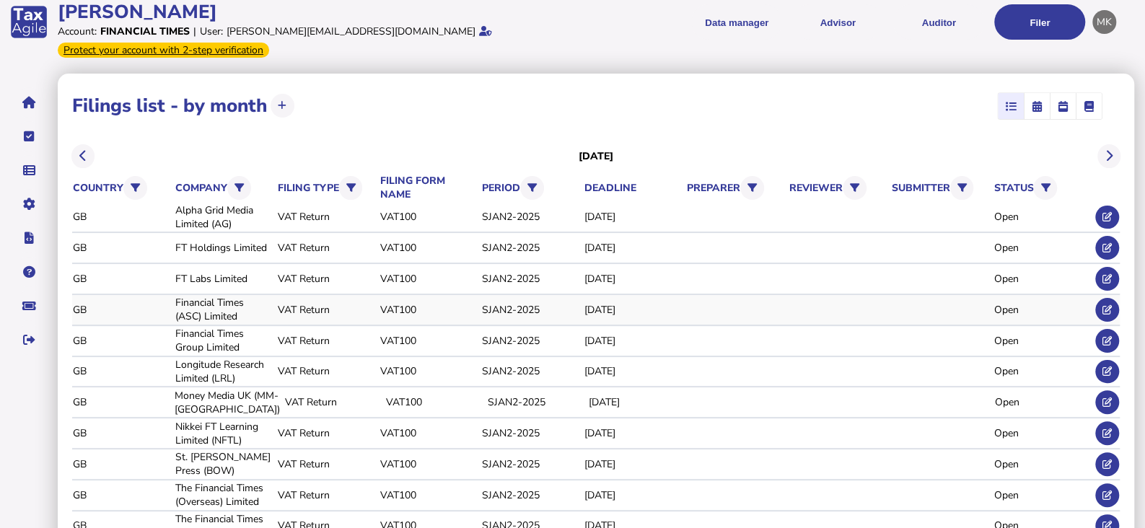
scroll to position [128, 0]
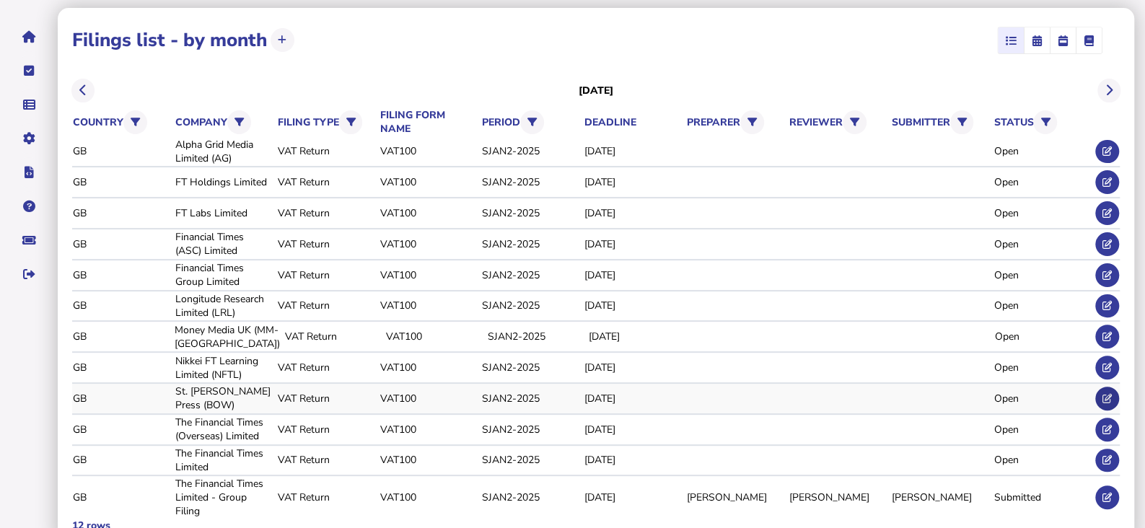
click at [1104, 394] on icon at bounding box center [1106, 398] width 9 height 9
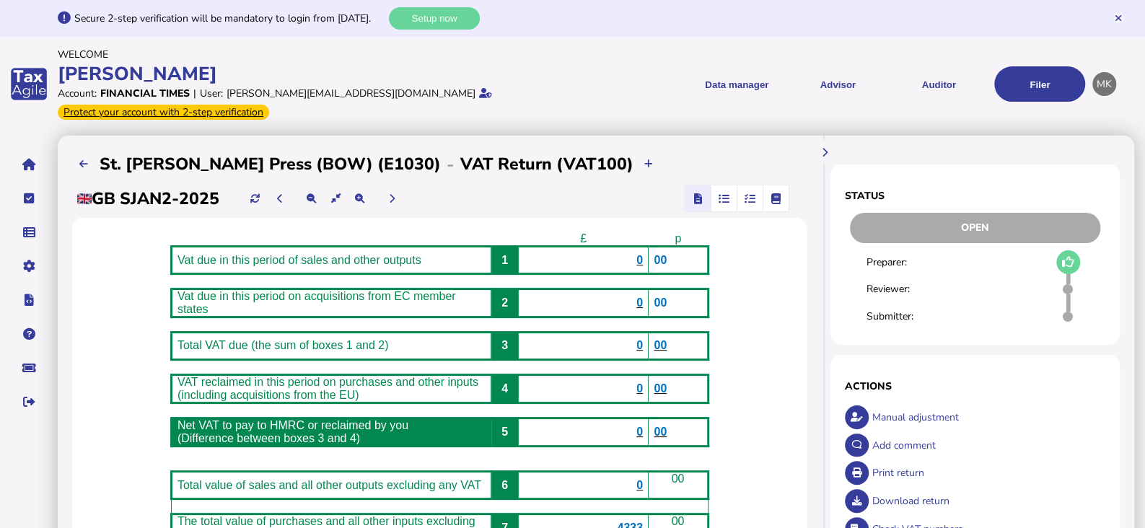
drag, startPoint x: 375, startPoint y: 144, endPoint x: 102, endPoint y: 148, distance: 272.6
click at [102, 150] on div "**********" at bounding box center [439, 164] width 734 height 29
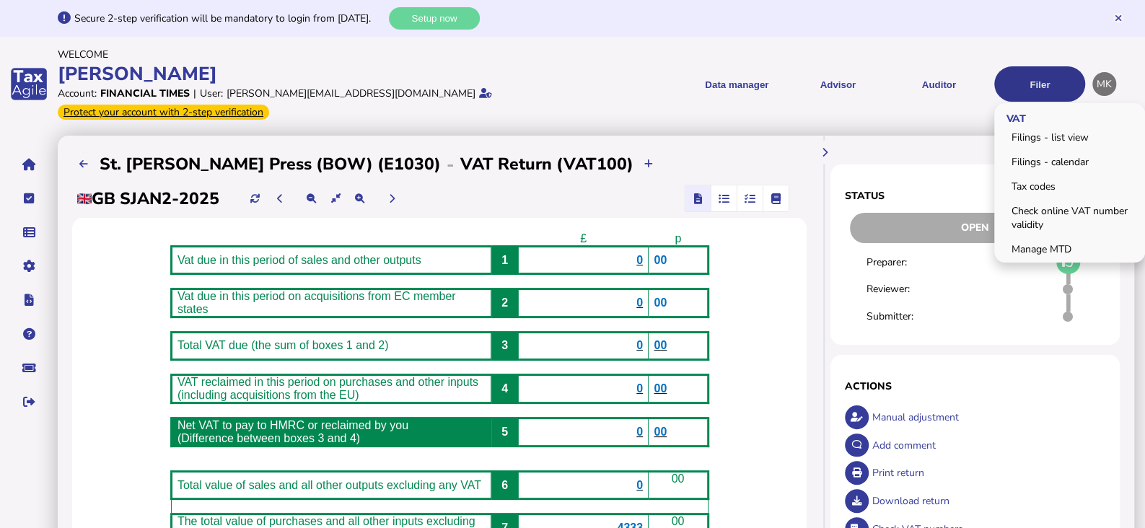
drag, startPoint x: 1041, startPoint y: 70, endPoint x: 1033, endPoint y: 70, distance: 7.9
click at [1041, 69] on button "Filer" at bounding box center [1039, 83] width 91 height 35
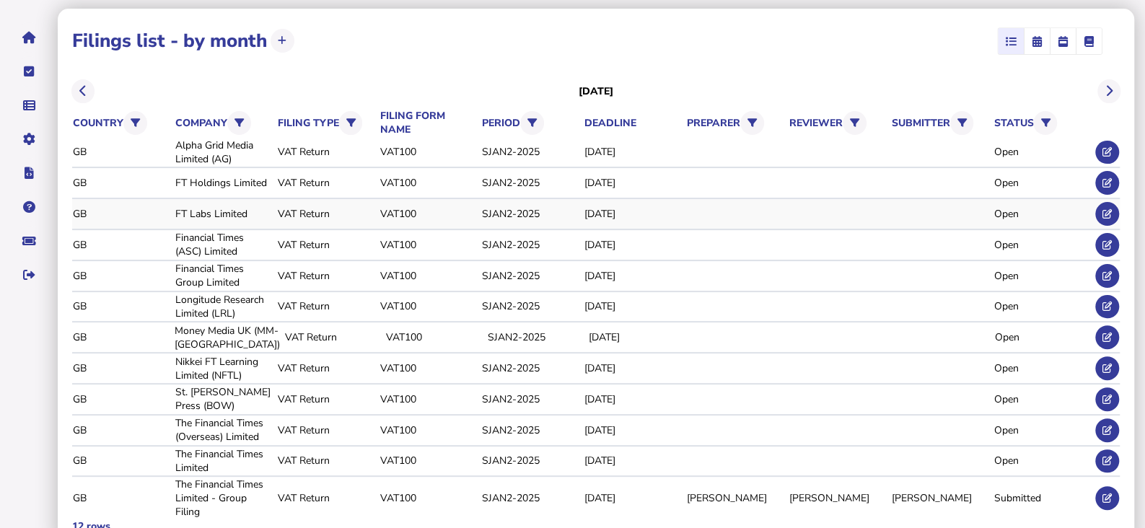
scroll to position [128, 0]
click at [1103, 425] on icon at bounding box center [1106, 429] width 9 height 9
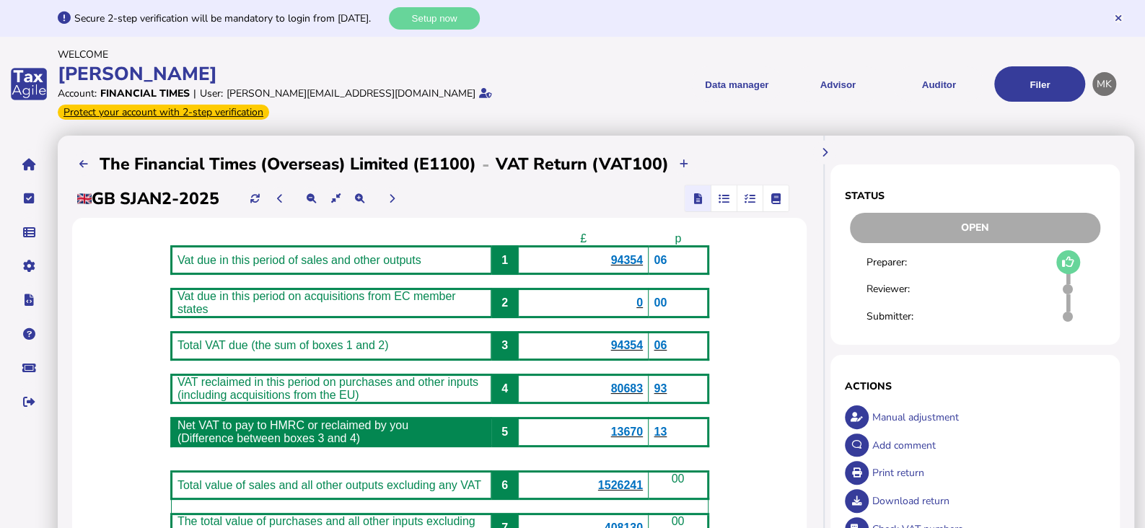
drag, startPoint x: 477, startPoint y: 146, endPoint x: 101, endPoint y: 146, distance: 376.5
click at [101, 150] on div "**********" at bounding box center [439, 164] width 734 height 29
drag, startPoint x: 300, startPoint y: 216, endPoint x: 288, endPoint y: 216, distance: 11.6
click at [300, 218] on div "£ p Vat due in this period of sales and other outputs 1 94354 06 Vat due in thi…" at bounding box center [439, 437] width 734 height 439
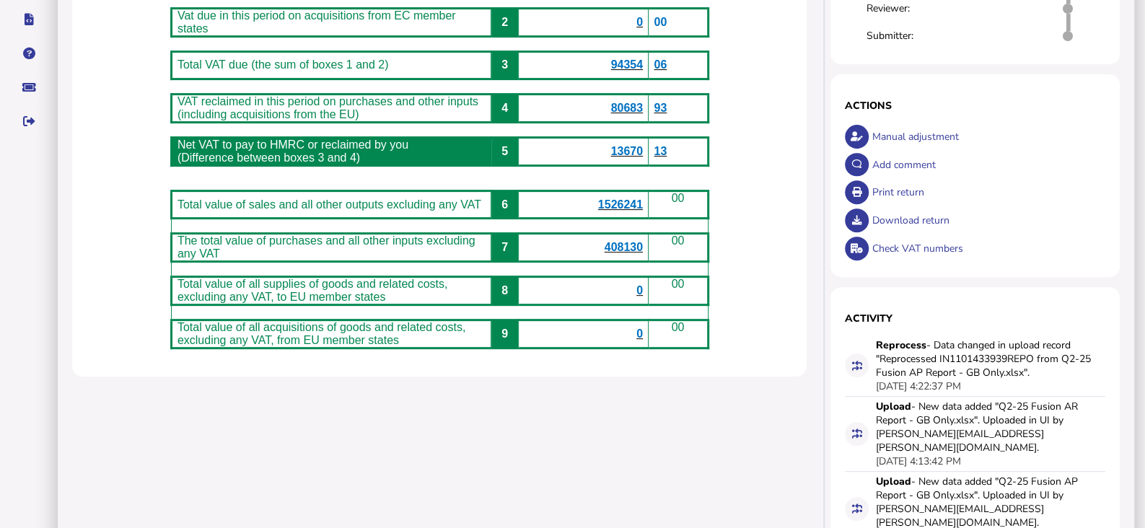
scroll to position [292, 0]
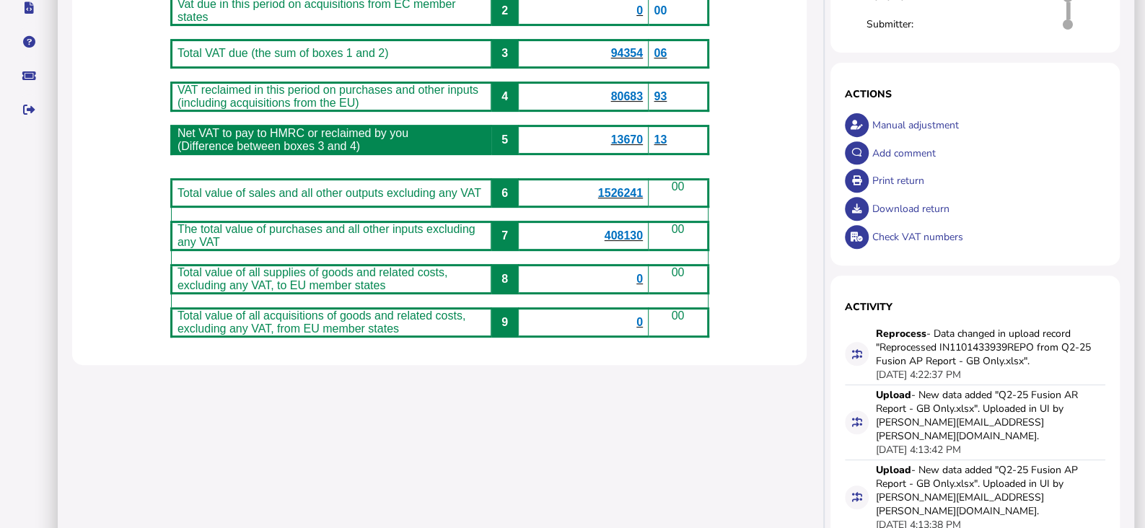
drag, startPoint x: 563, startPoint y: 366, endPoint x: 709, endPoint y: 325, distance: 151.4
click at [707, 325] on tbody "£ p Vat due in this period of sales and other outputs 1 94354 06 Vat due in thi…" at bounding box center [439, 138] width 537 height 396
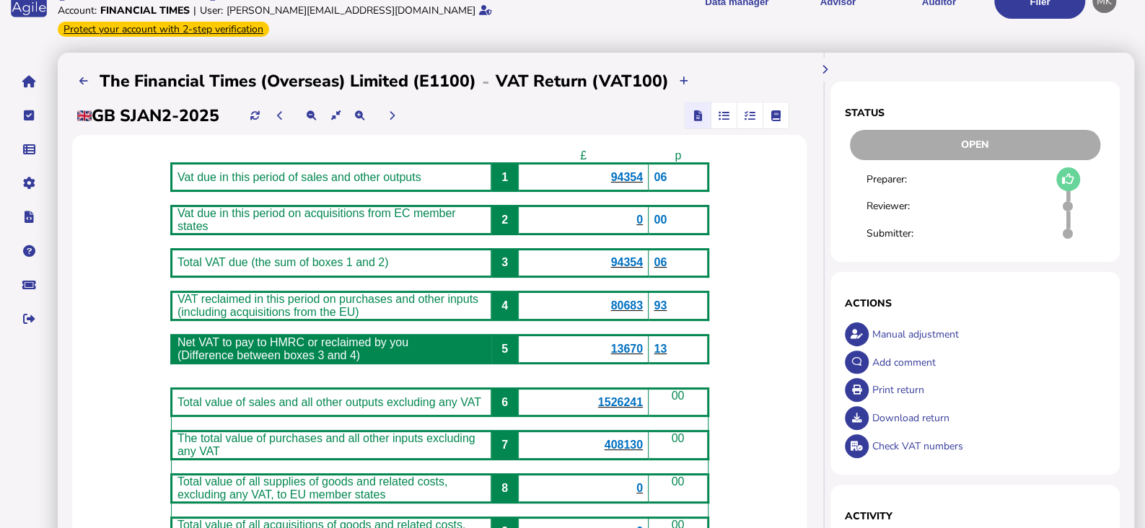
scroll to position [0, 0]
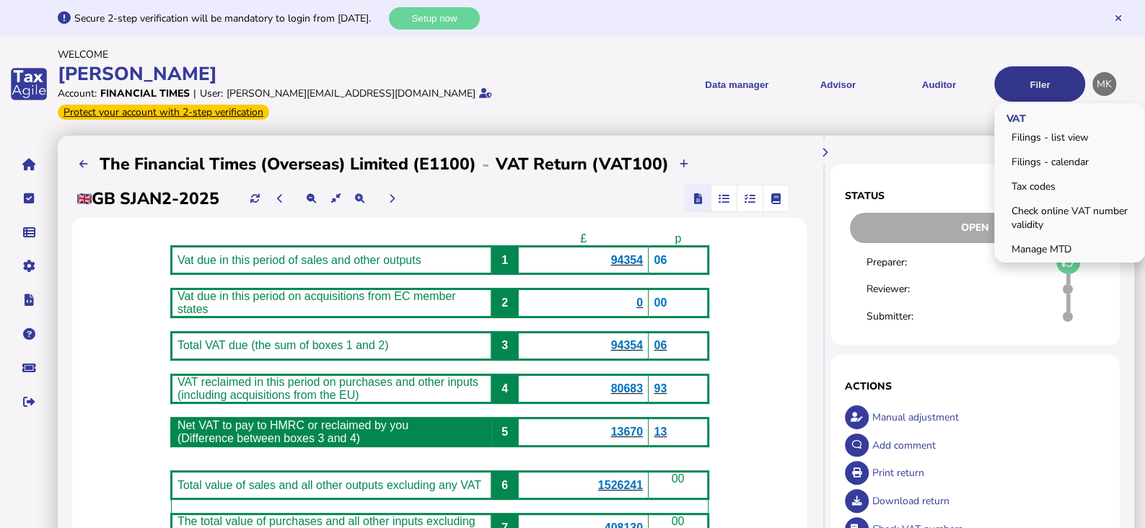
click at [1046, 84] on button "Filer" at bounding box center [1039, 83] width 91 height 35
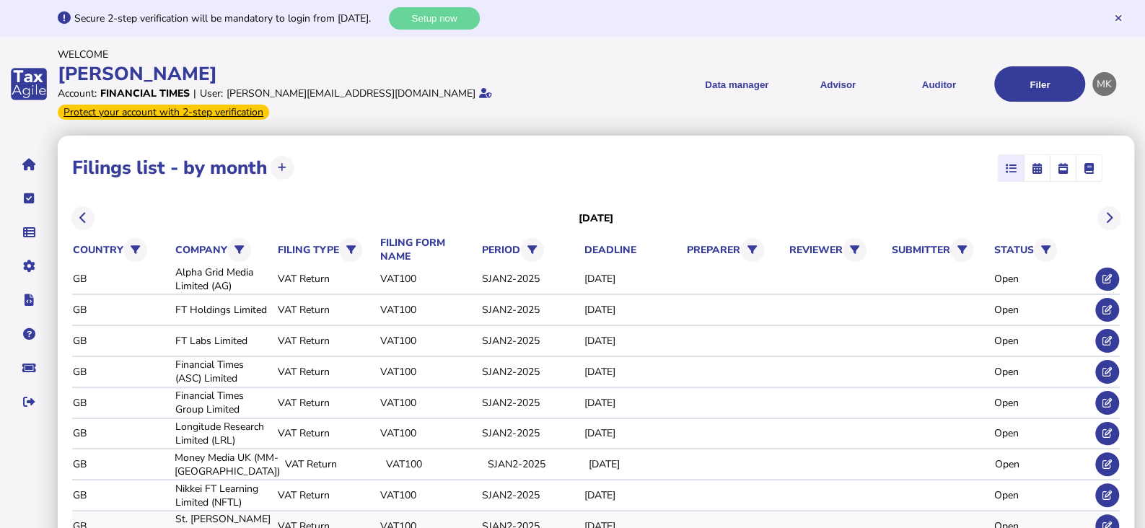
scroll to position [128, 0]
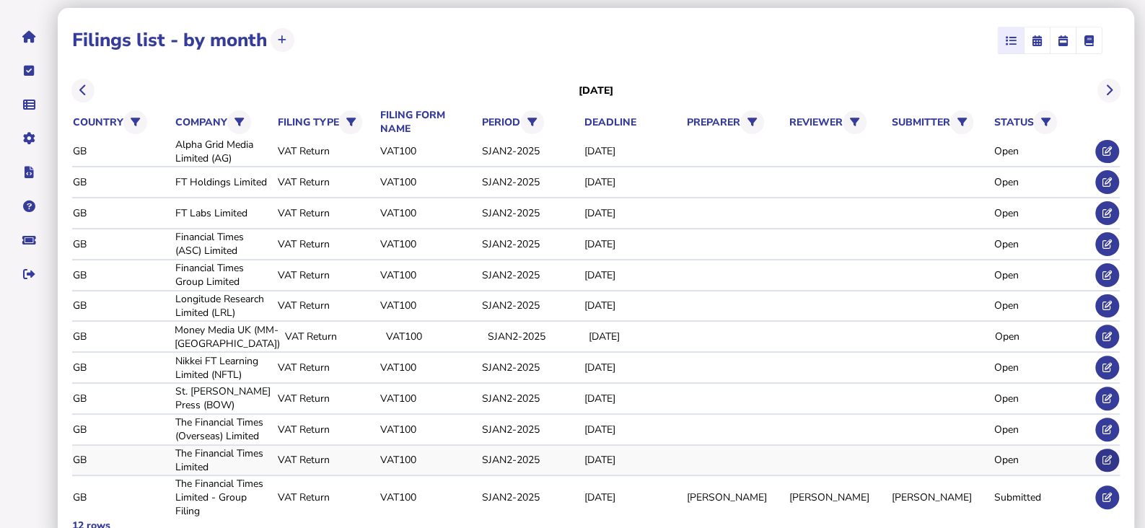
click at [1109, 455] on icon at bounding box center [1106, 459] width 9 height 9
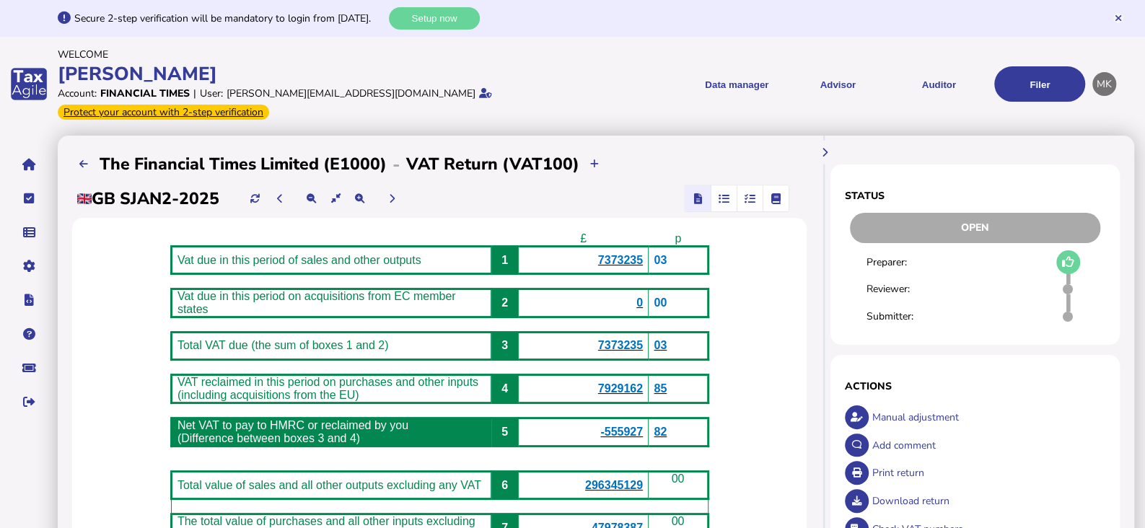
drag, startPoint x: 384, startPoint y: 146, endPoint x: 100, endPoint y: 156, distance: 285.1
click at [100, 156] on h2 "The Financial Times Limited (E1000)" at bounding box center [243, 164] width 287 height 22
click at [84, 257] on div "£ p Vat due in this period of sales and other outputs 1 7373235 03 Vat due in t…" at bounding box center [439, 437] width 734 height 439
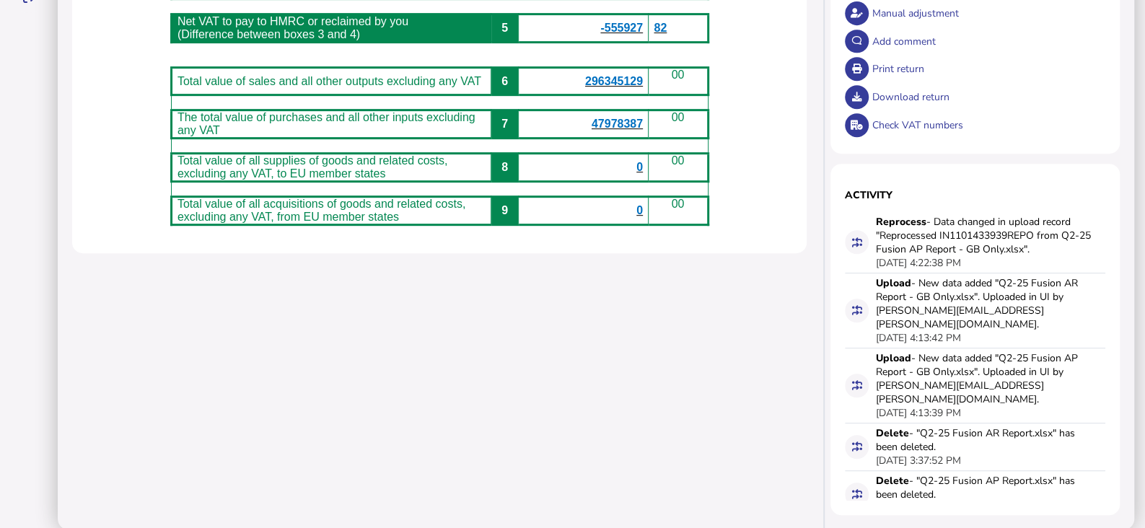
drag, startPoint x: 422, startPoint y: 317, endPoint x: 736, endPoint y: 225, distance: 327.5
click at [736, 225] on div "£ p Vat due in this period of sales and other outputs 1 7373235 03 Vat due in t…" at bounding box center [439, 33] width 734 height 439
drag, startPoint x: 440, startPoint y: 387, endPoint x: 436, endPoint y: 397, distance: 11.0
click at [440, 387] on div "**********" at bounding box center [439, 131] width 763 height 798
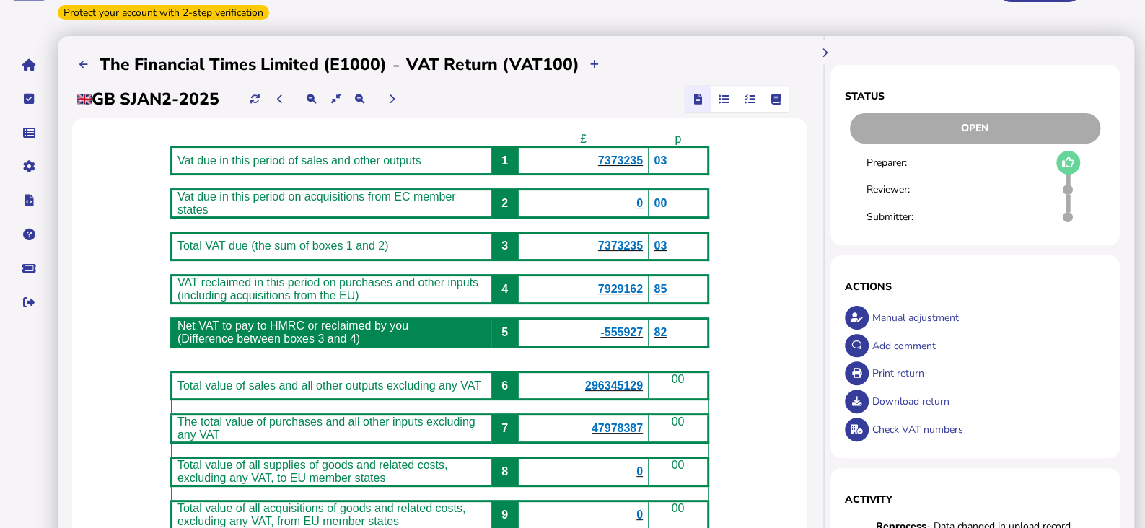
scroll to position [0, 0]
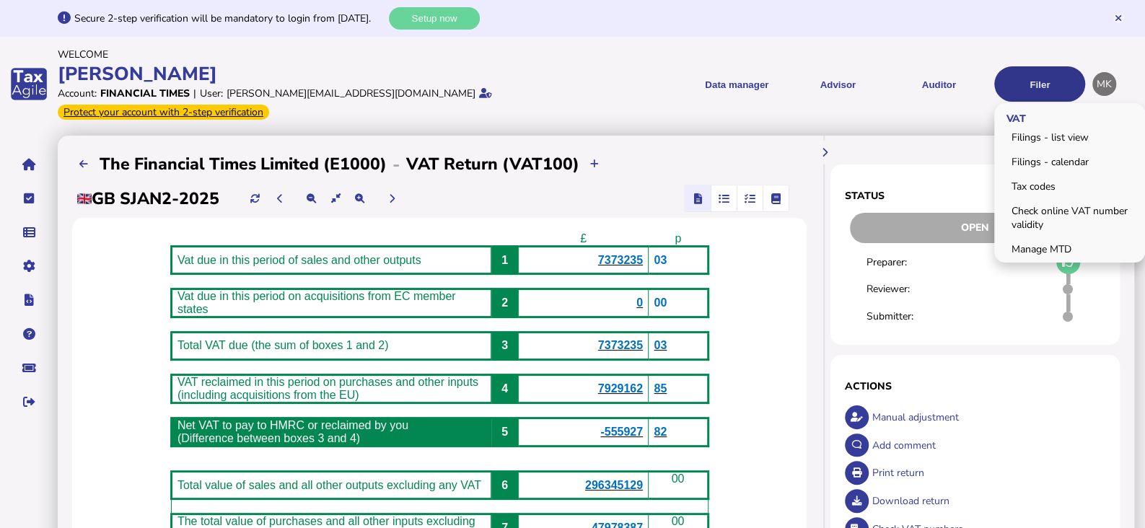
click at [1052, 72] on button "Filer" at bounding box center [1039, 83] width 91 height 35
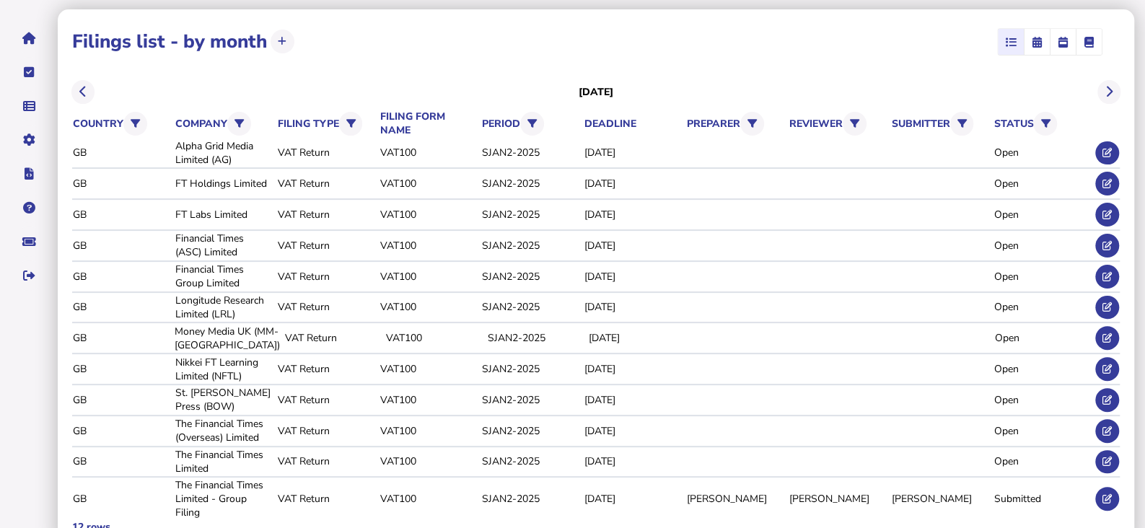
scroll to position [128, 0]
click at [1103, 493] on icon at bounding box center [1106, 497] width 9 height 9
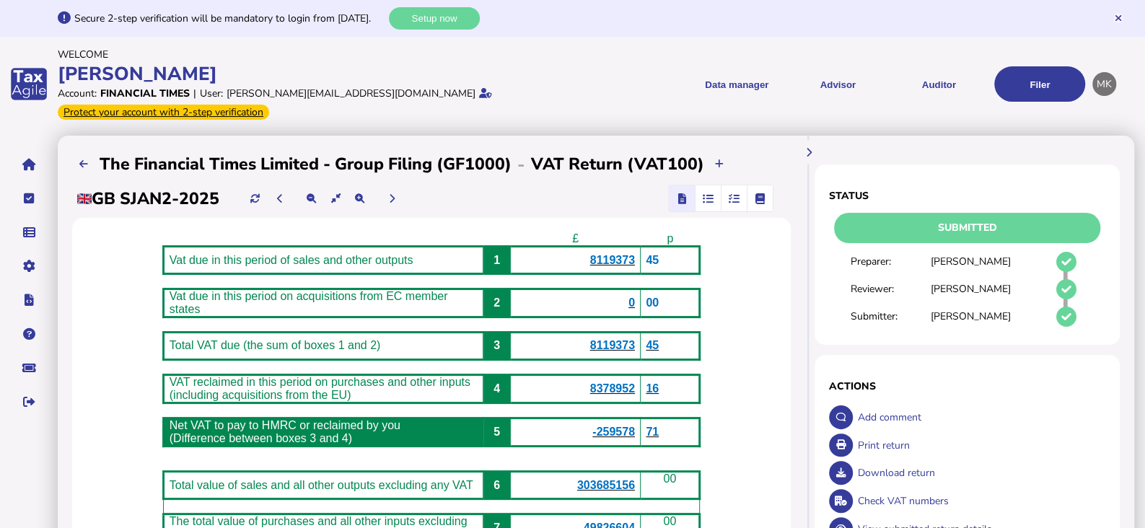
drag, startPoint x: 508, startPoint y: 146, endPoint x: 52, endPoint y: 159, distance: 456.7
click at [52, 159] on div "**********" at bounding box center [572, 474] width 1145 height 948
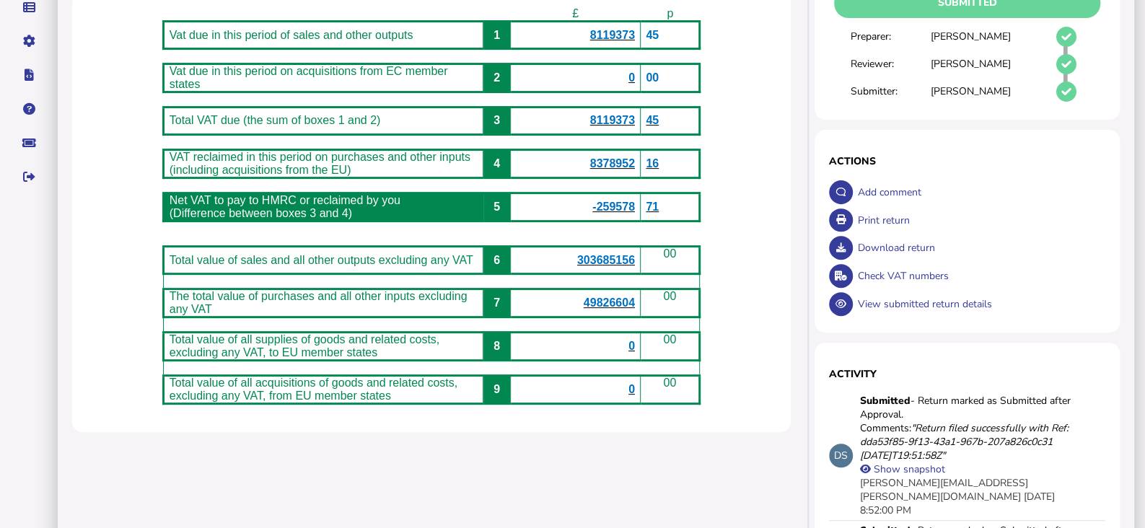
scroll to position [404, 0]
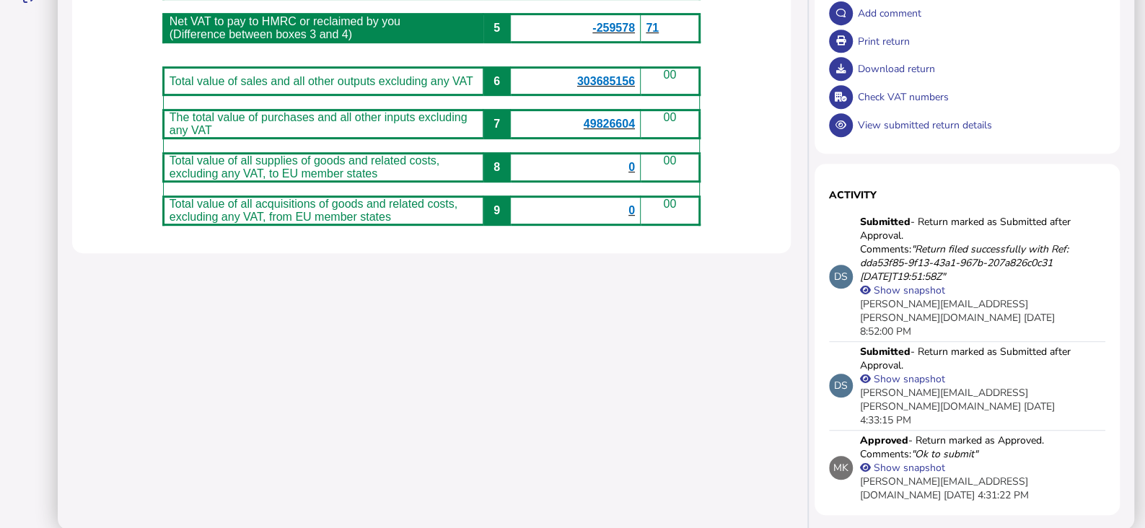
drag, startPoint x: 156, startPoint y: 224, endPoint x: 700, endPoint y: 319, distance: 552.1
click at [700, 319] on div "**********" at bounding box center [431, 131] width 747 height 798
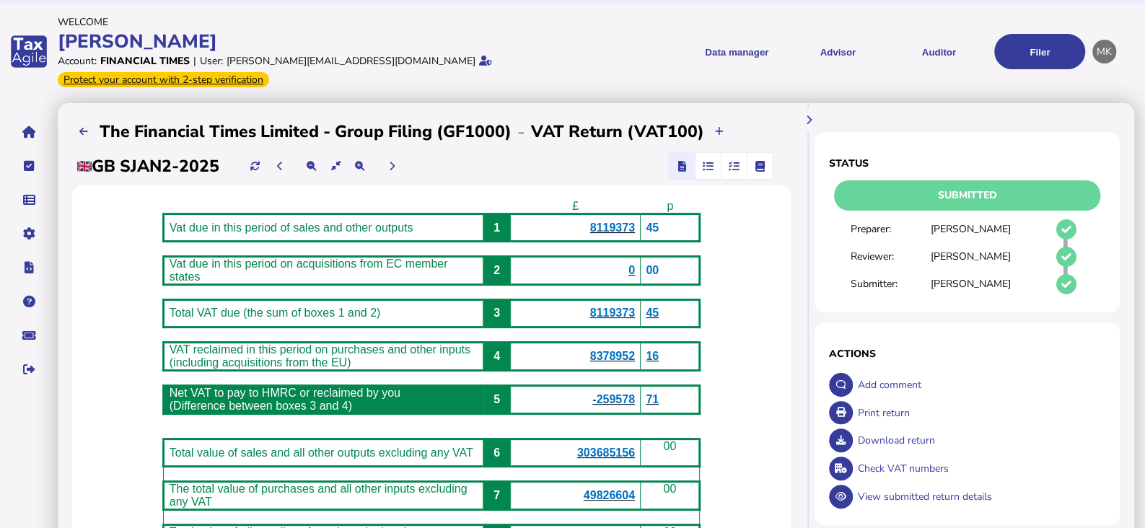
scroll to position [0, 0]
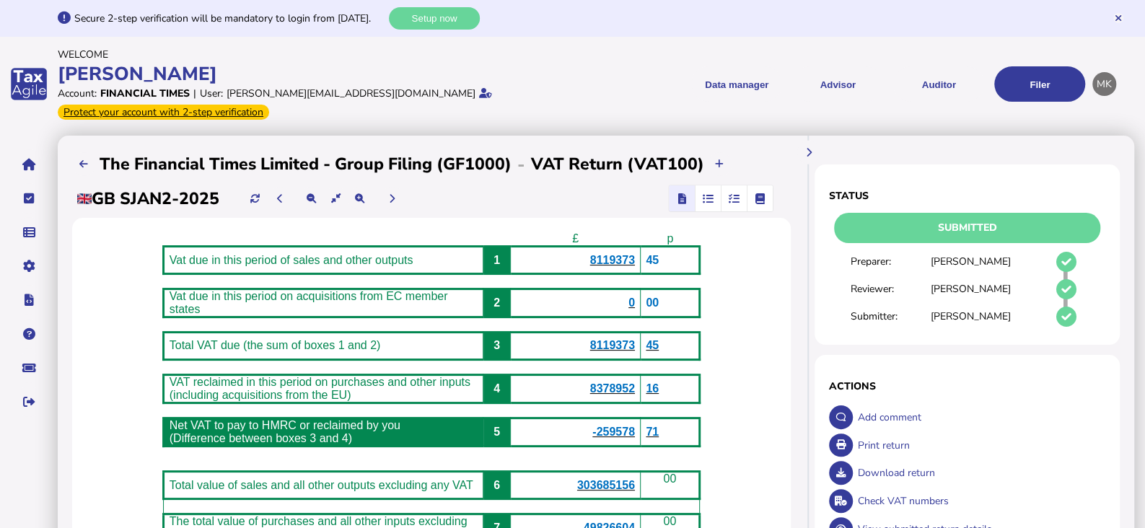
click at [1075, 462] on div "Download return" at bounding box center [979, 473] width 251 height 28
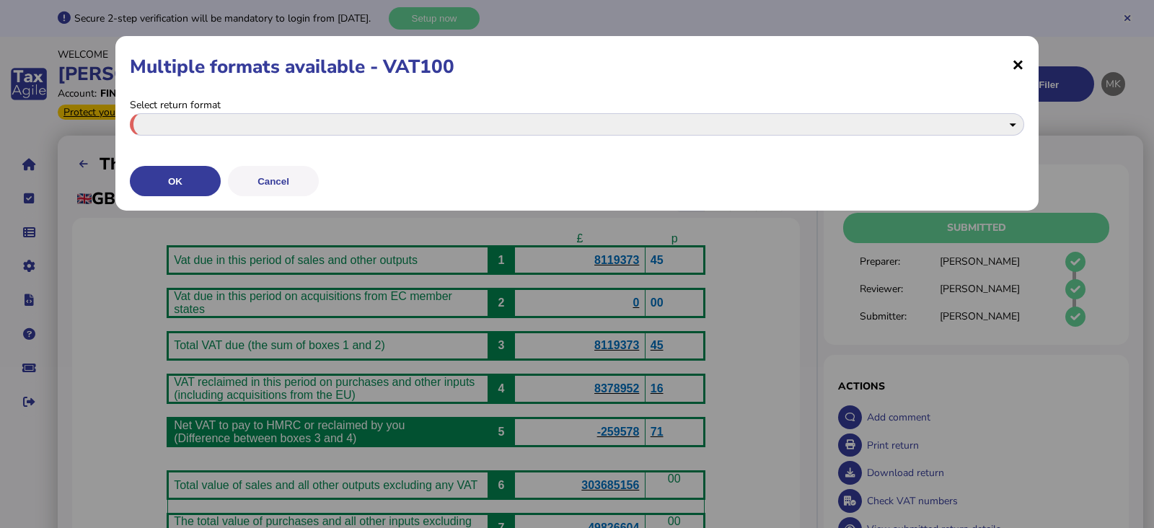
click at [0, 0] on span "×" at bounding box center [0, 0] width 0 height 0
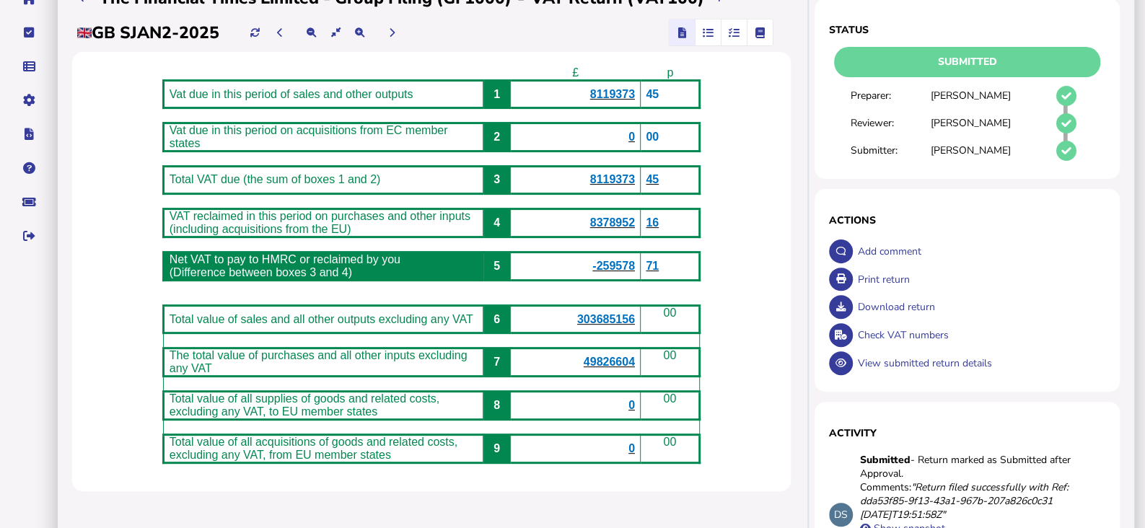
scroll to position [180, 0]
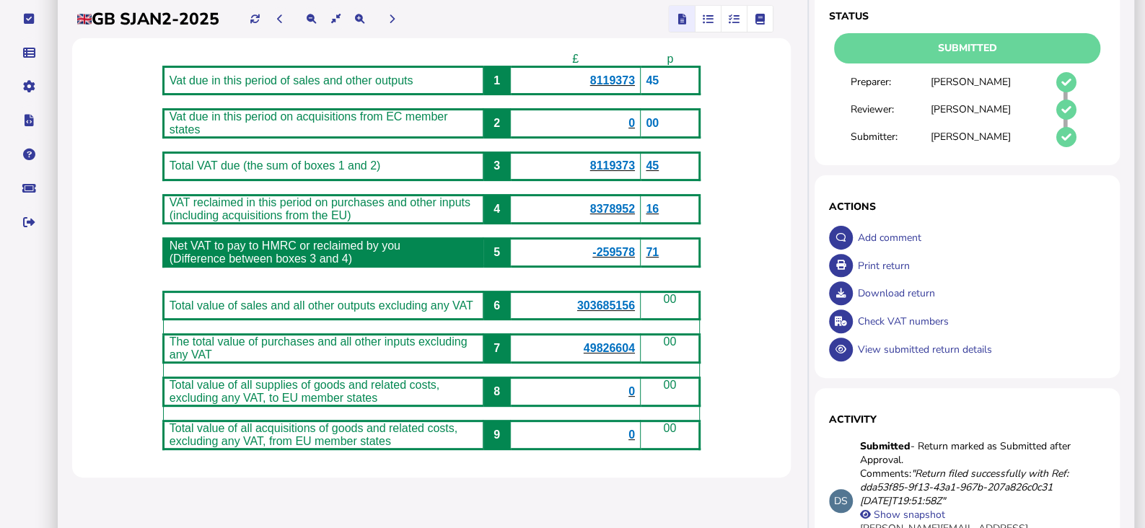
click at [634, 246] on b "-259578" at bounding box center [613, 252] width 43 height 12
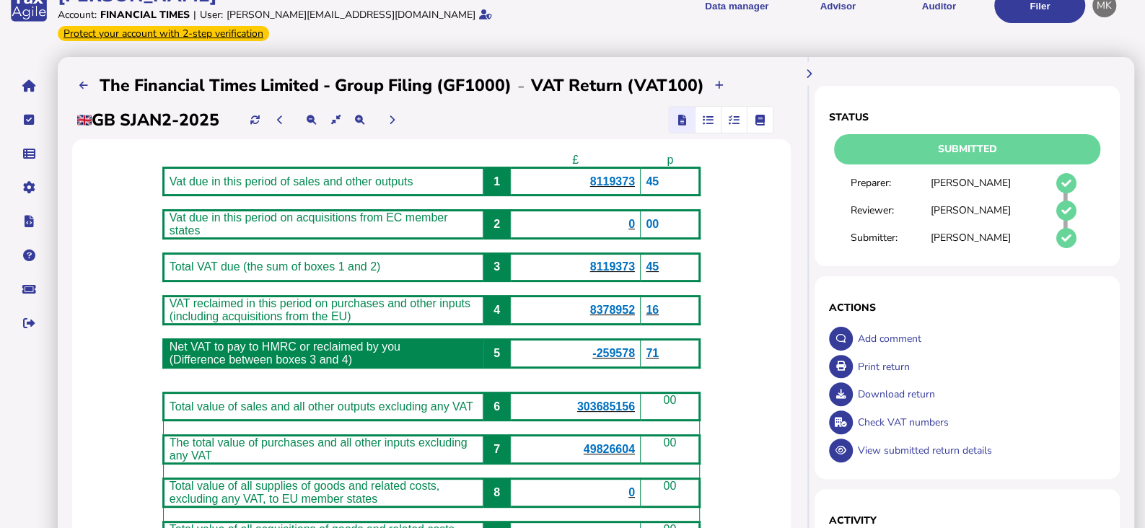
scroll to position [0, 0]
